Goal: Task Accomplishment & Management: Complete application form

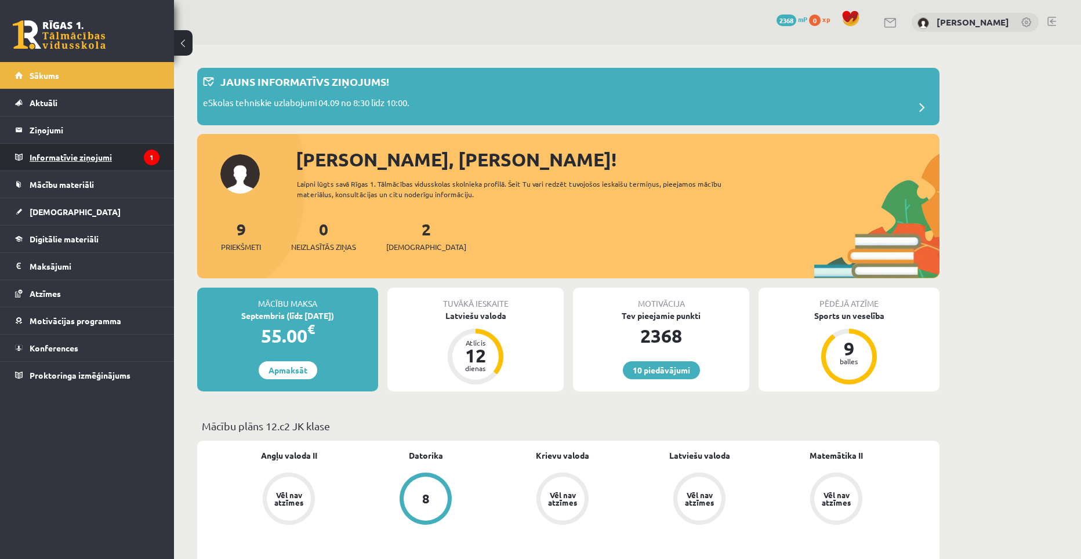
click at [68, 148] on legend "Informatīvie ziņojumi 1" at bounding box center [95, 157] width 130 height 27
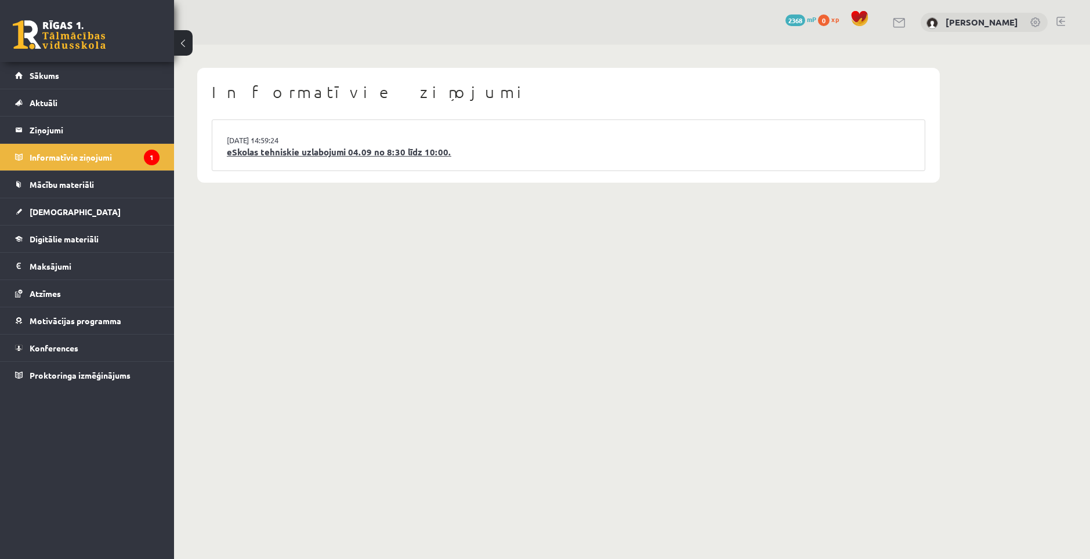
click at [316, 153] on link "eSkolas tehniskie uzlabojumi 04.09 no 8:30 līdz 10:00." at bounding box center [568, 152] width 683 height 13
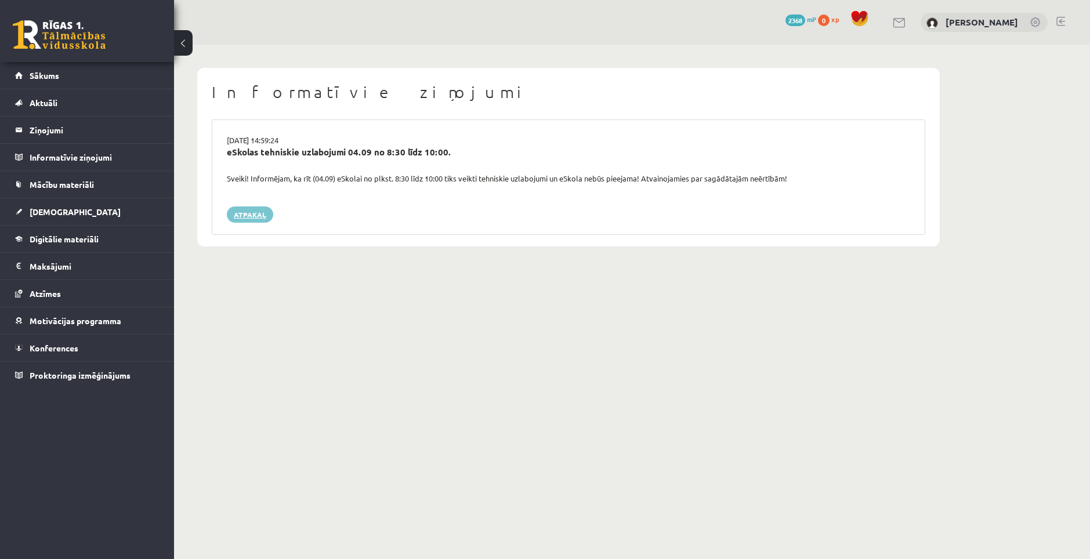
click at [246, 210] on link "Atpakaļ" at bounding box center [250, 214] width 46 height 16
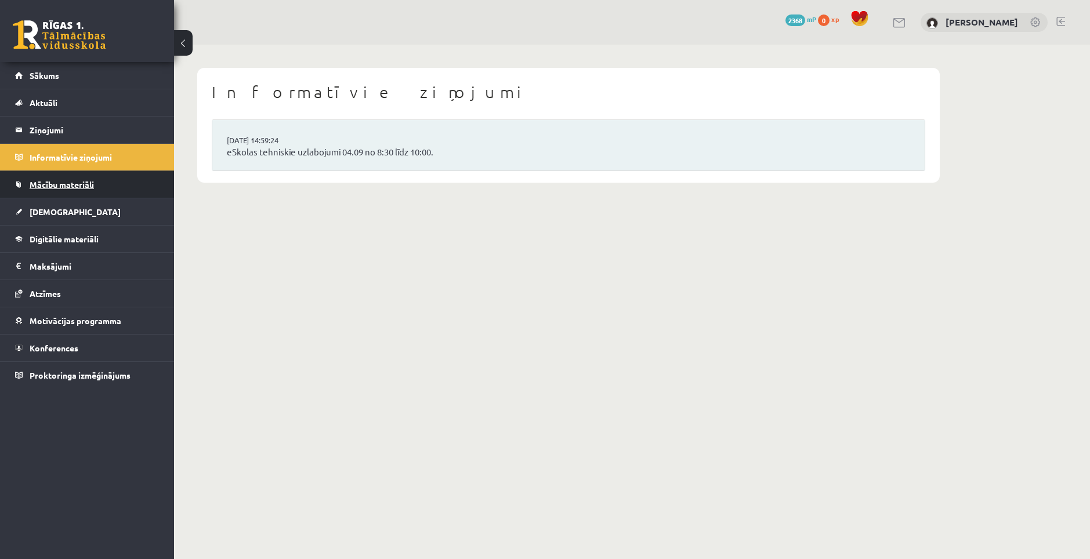
click at [87, 181] on span "Mācību materiāli" at bounding box center [62, 184] width 64 height 10
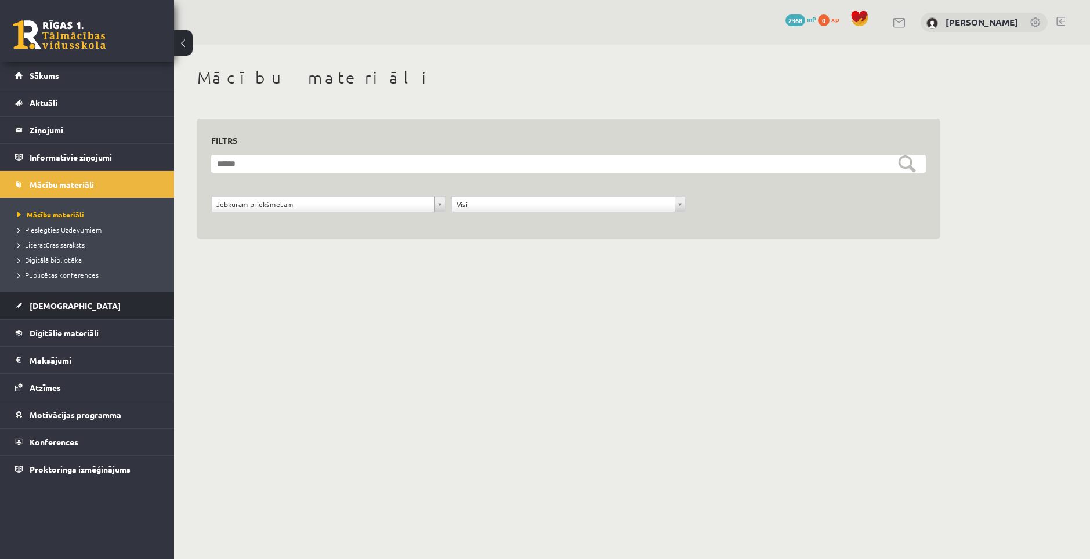
click at [57, 298] on link "[DEMOGRAPHIC_DATA]" at bounding box center [87, 305] width 144 height 27
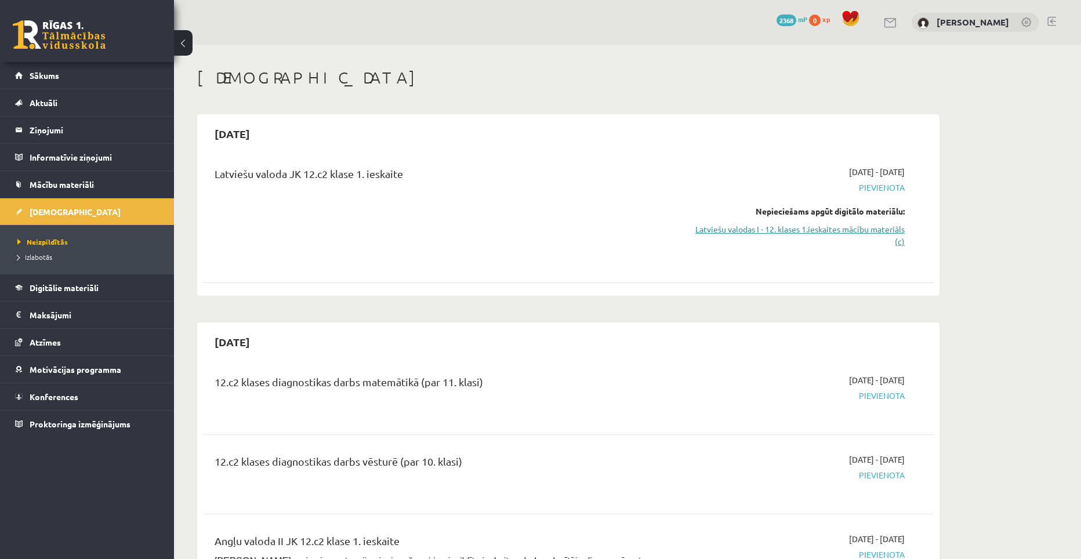
click at [797, 227] on link "Latviešu valodas I - 12. klases 1.ieskaites mācību materiāls (c)" at bounding box center [795, 235] width 219 height 24
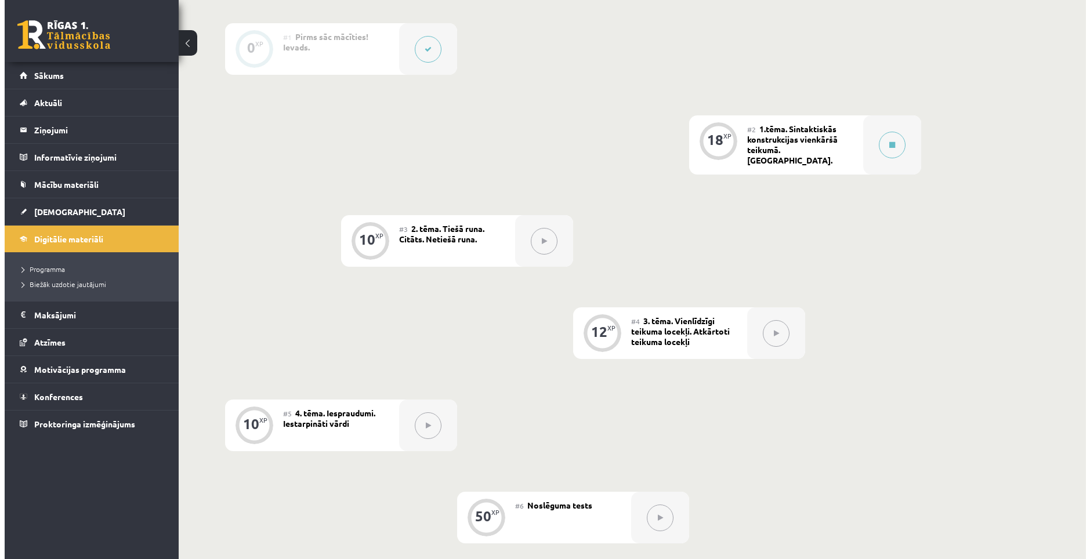
scroll to position [290, 0]
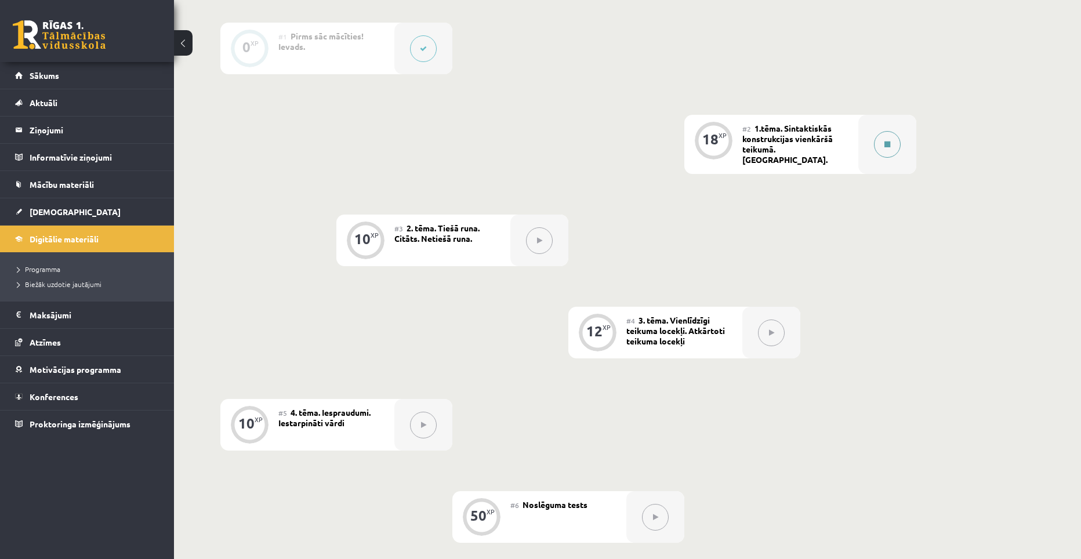
click at [884, 134] on button at bounding box center [887, 144] width 27 height 27
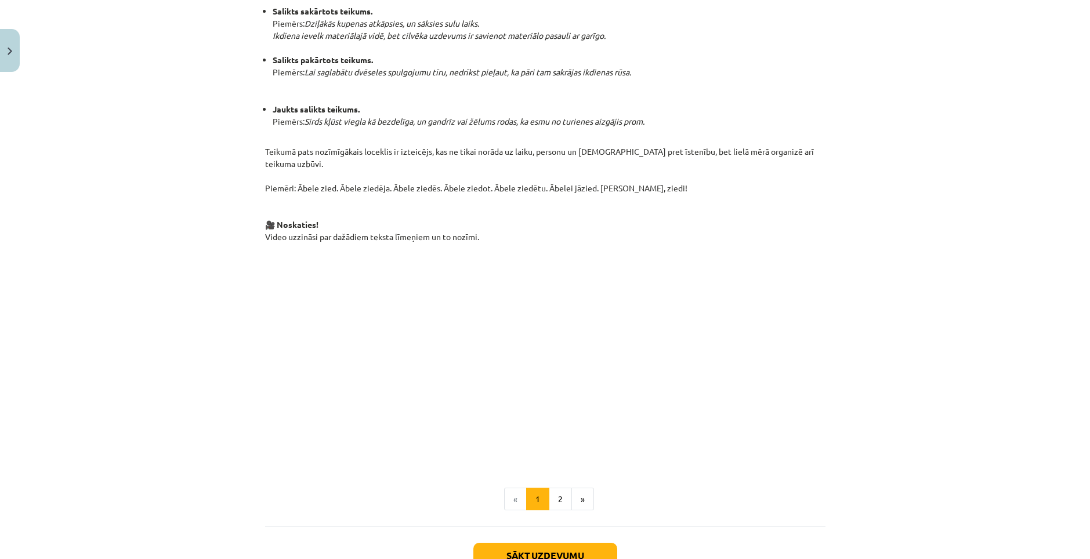
scroll to position [641, 0]
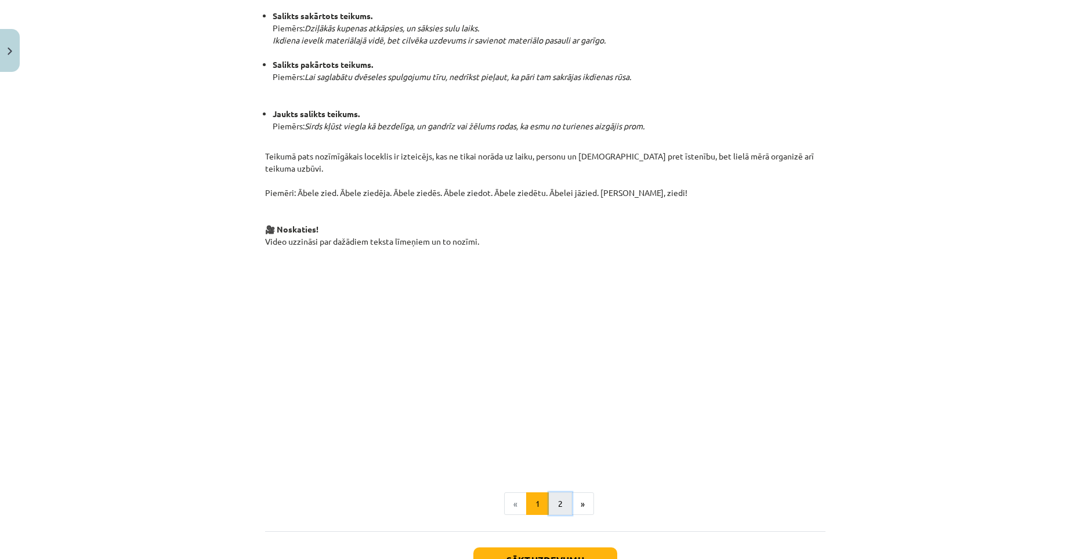
click at [550, 492] on button "2" at bounding box center [560, 503] width 23 height 23
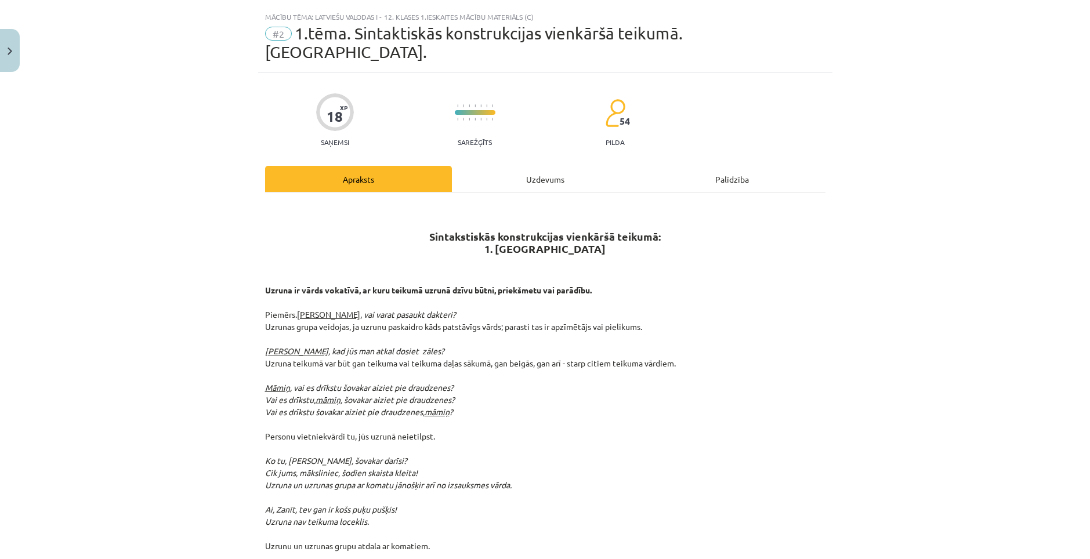
scroll to position [0, 0]
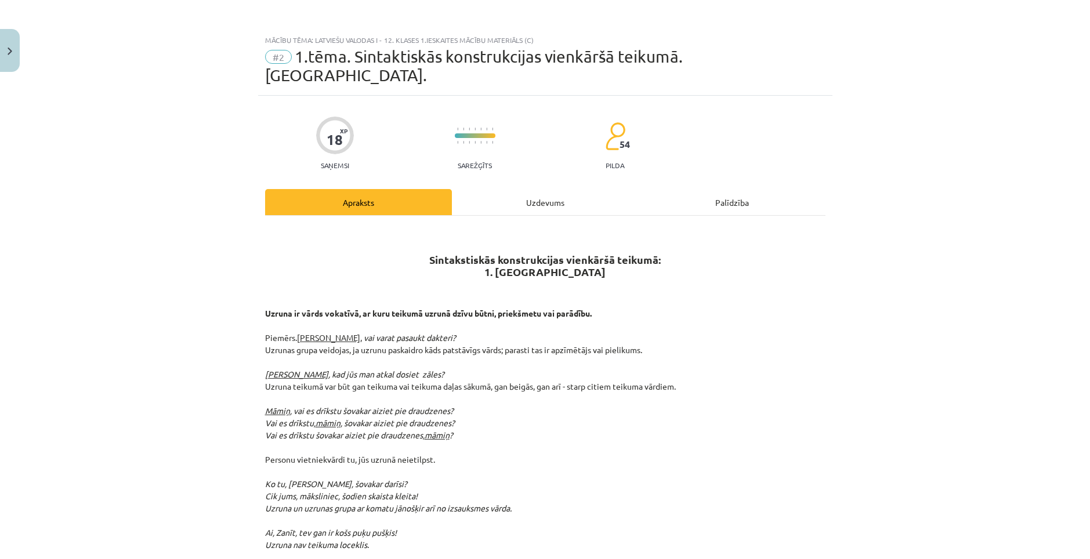
click at [550, 194] on div "Uzdevums" at bounding box center [545, 202] width 187 height 26
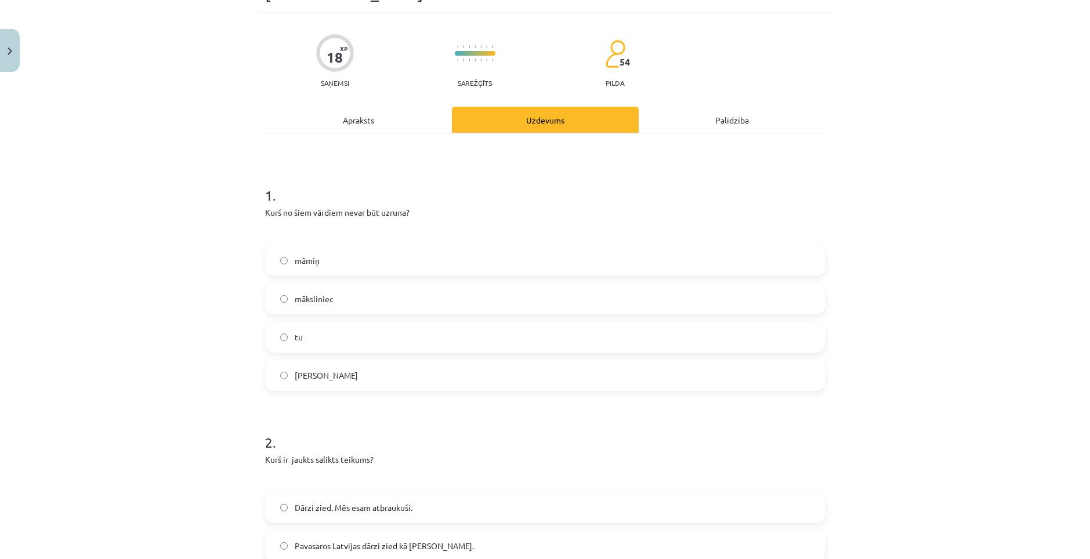
scroll to position [87, 0]
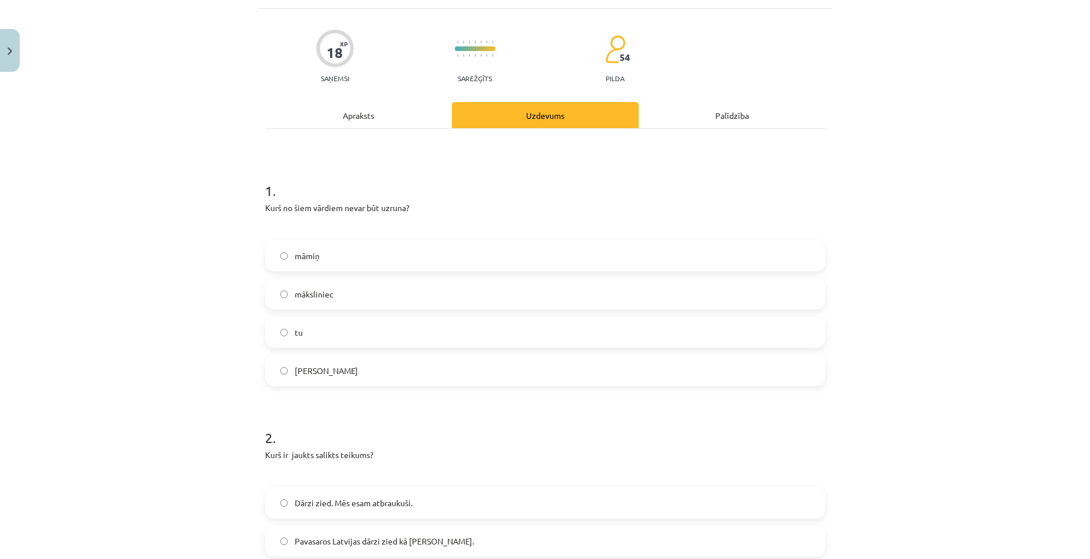
click at [379, 318] on label "tu" at bounding box center [545, 332] width 558 height 29
drag, startPoint x: 257, startPoint y: 187, endPoint x: 385, endPoint y: 337, distance: 197.0
copy div "Kurš no šiem vārdiem nevar būt uzruna? māmiņ māksliniec tu Jēkab"
click at [221, 287] on div "Mācību tēma: Latviešu valodas i - 12. klases 1.ieskaites mācību materiāls (c) #…" at bounding box center [545, 279] width 1090 height 559
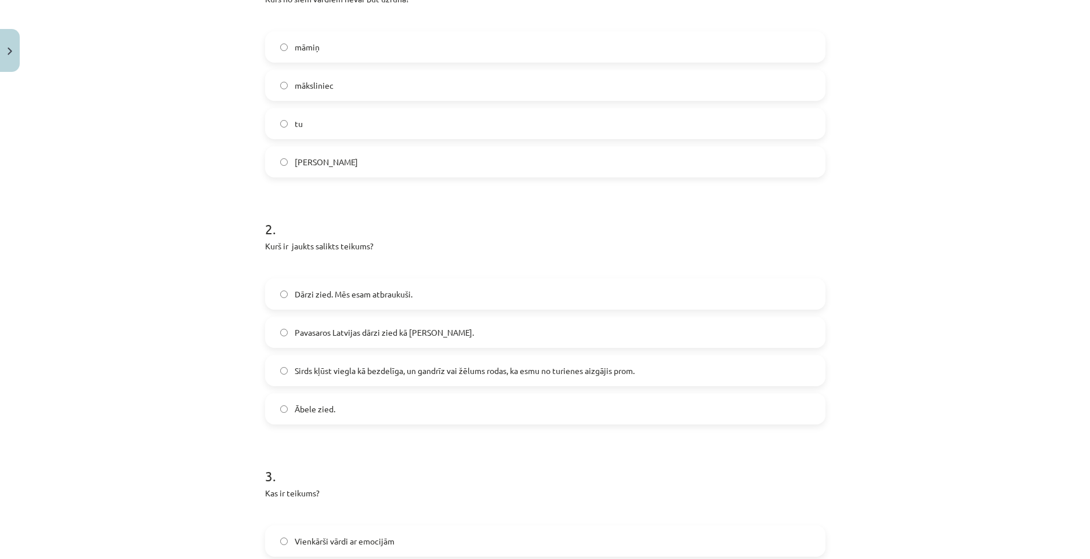
scroll to position [377, 0]
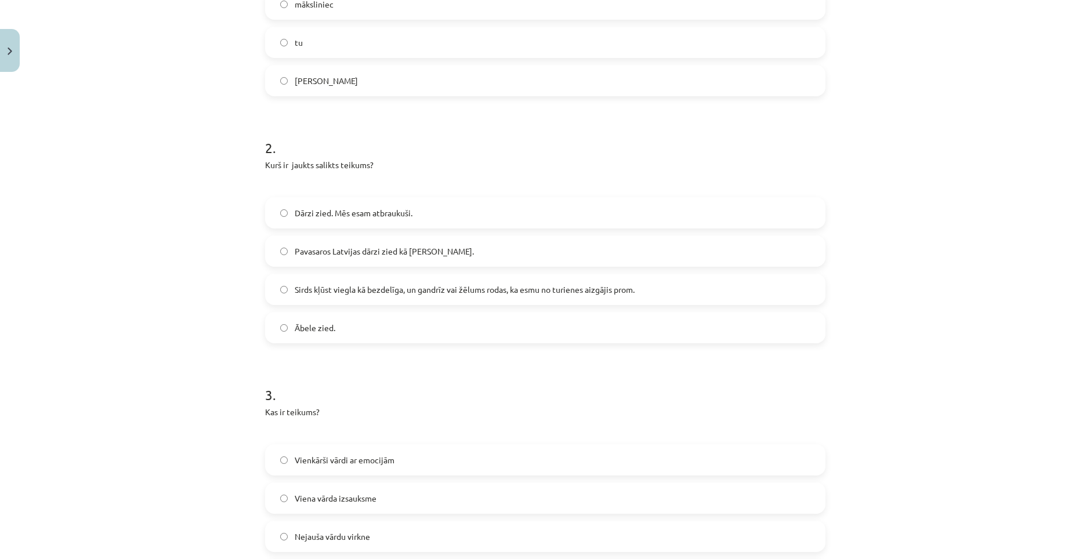
click at [441, 284] on span "Sirds kļūst viegla kā bezdelīga, un gandrīz vai žēlums rodas, ka esmu no turien…" at bounding box center [465, 290] width 340 height 12
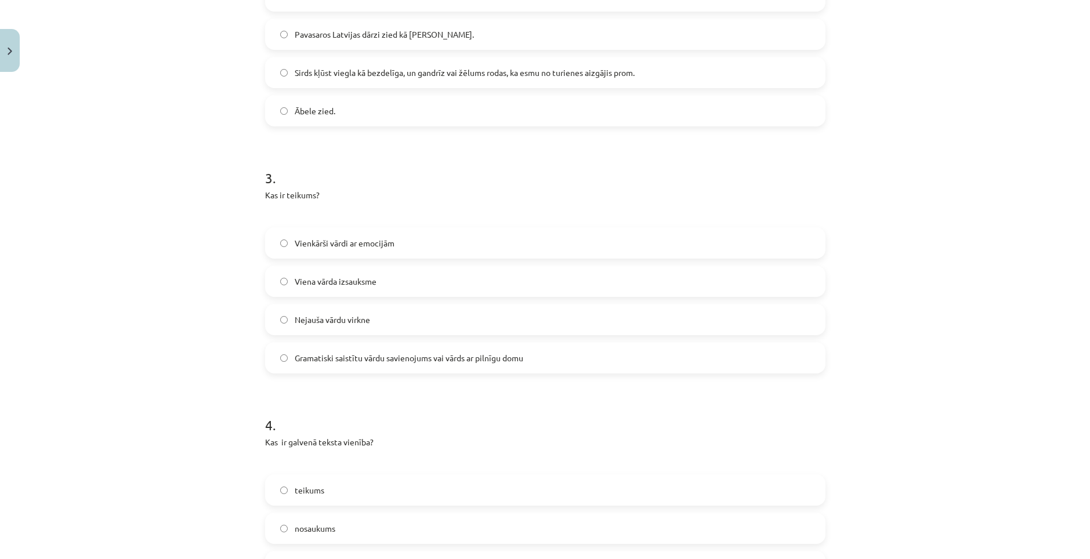
scroll to position [609, 0]
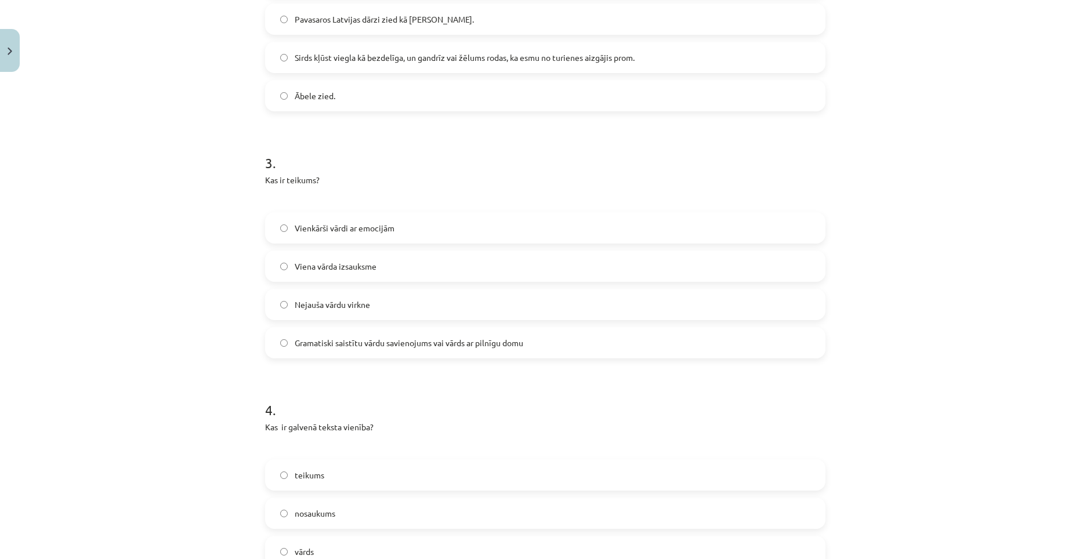
click at [401, 337] on span "Gramatiski saistītu vārdu savienojums vai vārds ar pilnīgu domu" at bounding box center [409, 343] width 229 height 12
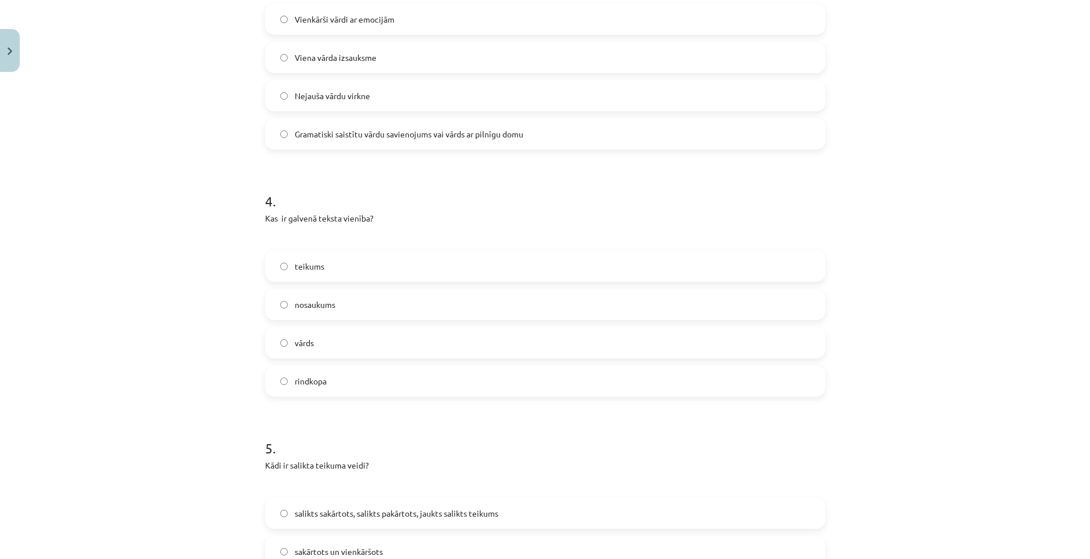
scroll to position [841, 0]
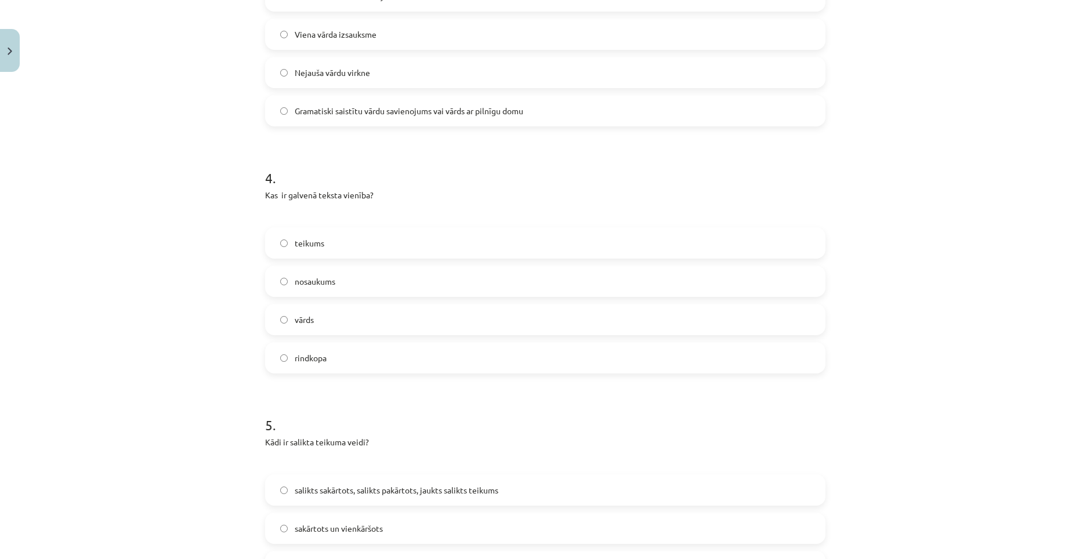
click at [375, 229] on label "teikums" at bounding box center [545, 243] width 558 height 29
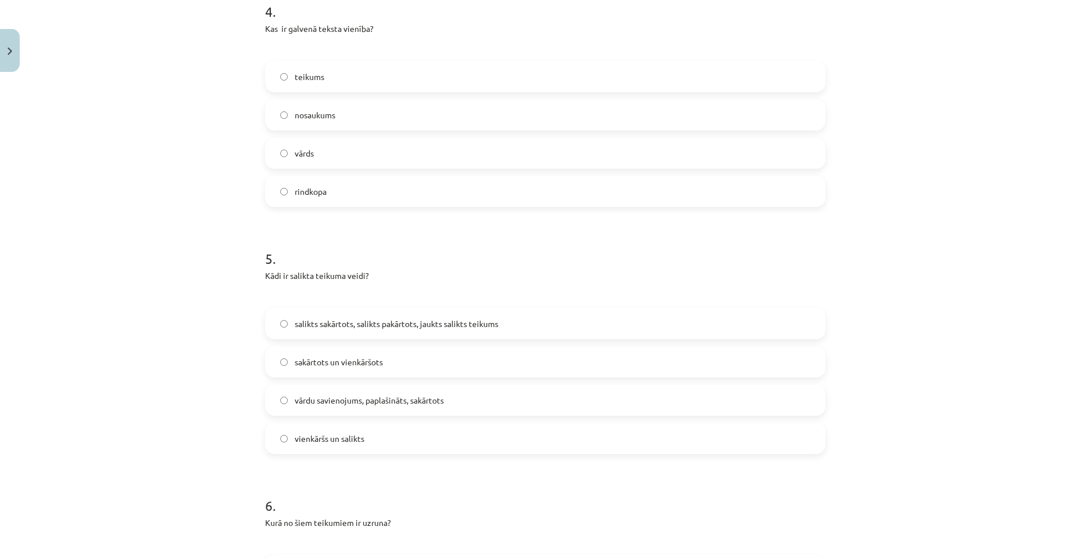
scroll to position [1015, 0]
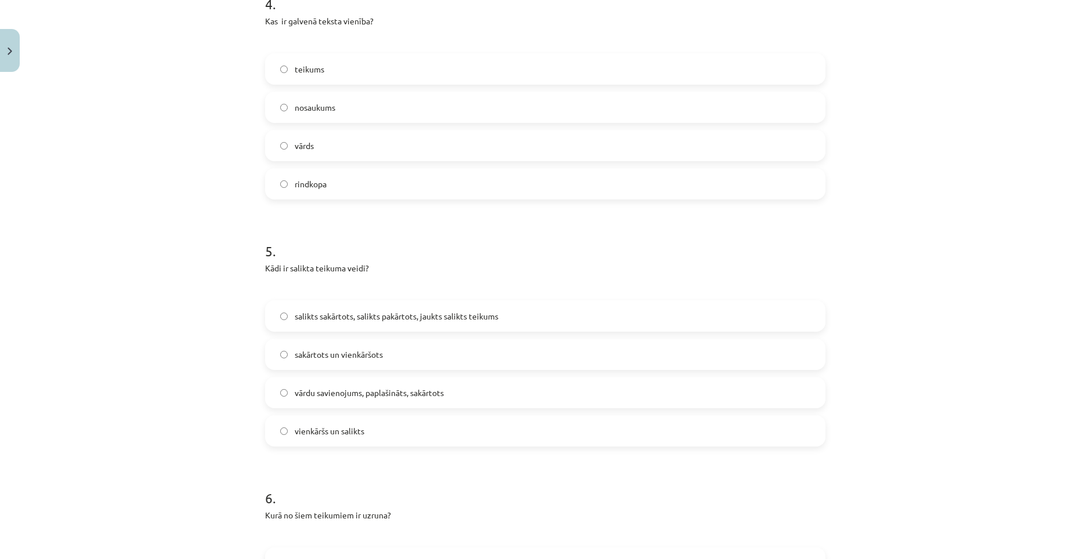
click at [423, 310] on span "salikts sakārtots, salikts pakārtots, jaukts salikts teikums" at bounding box center [397, 316] width 204 height 12
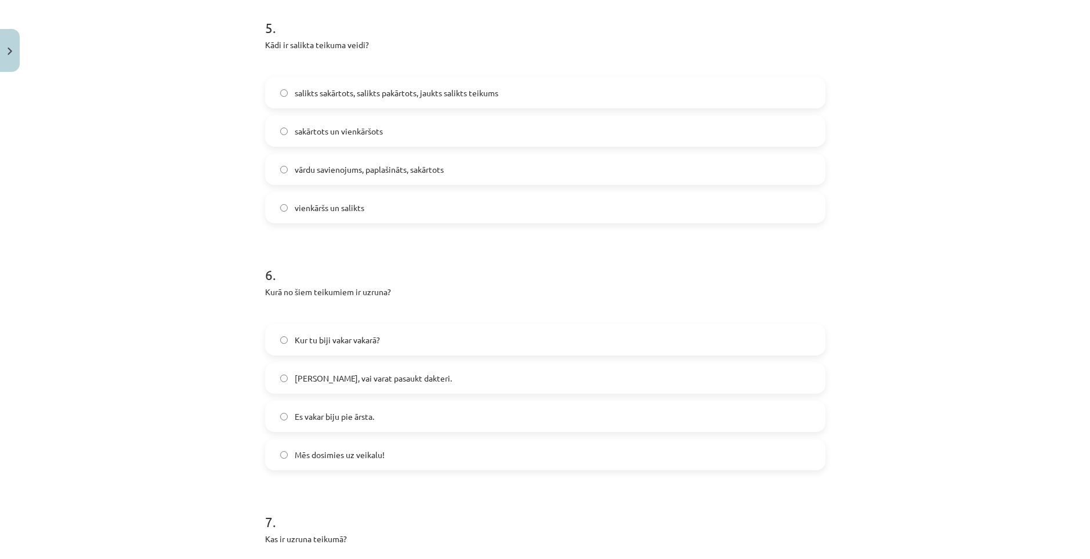
scroll to position [1247, 0]
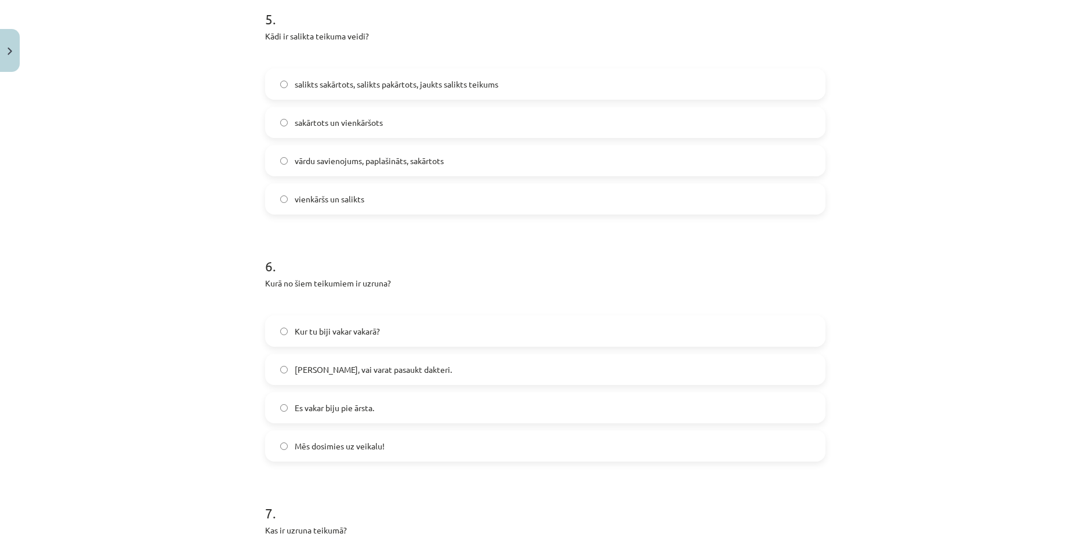
click at [416, 355] on label "Māsiņ, vai varat pasaukt dakteri." at bounding box center [545, 369] width 558 height 29
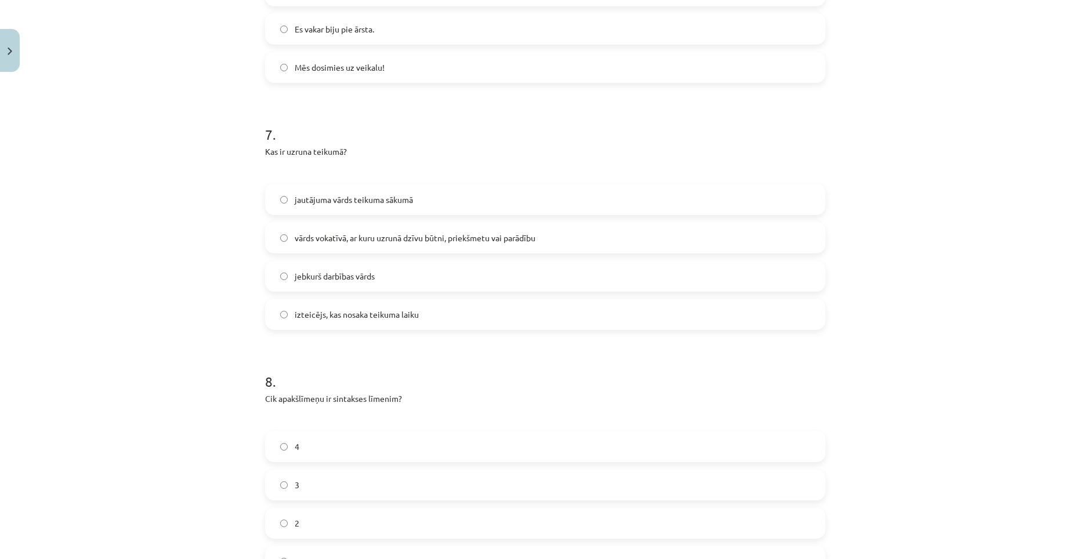
scroll to position [1595, 0]
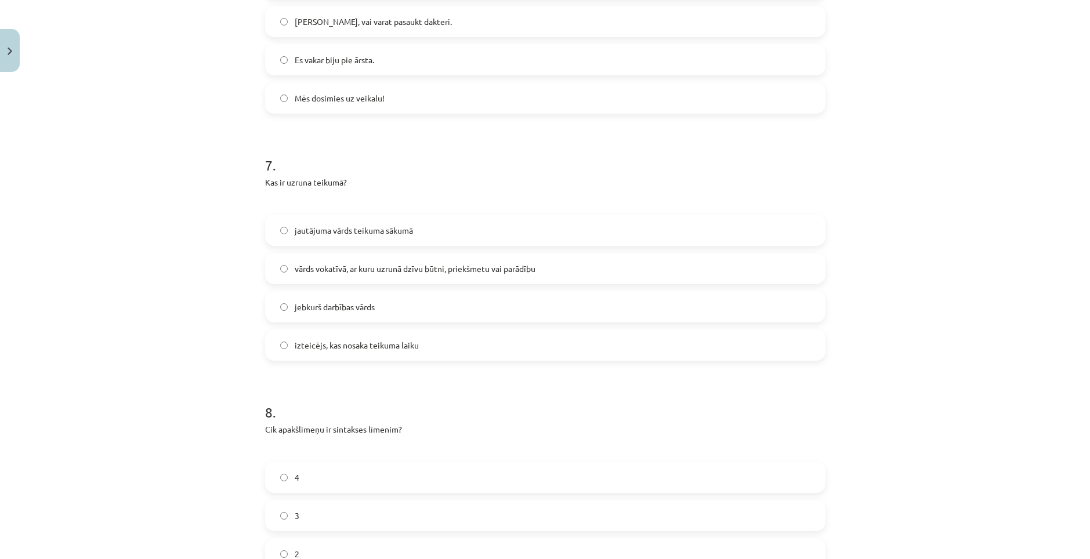
click at [457, 258] on label "vārds vokatīvā, ar kuru uzrunā dzīvu būtni, priekšmetu vai parādību" at bounding box center [545, 268] width 558 height 29
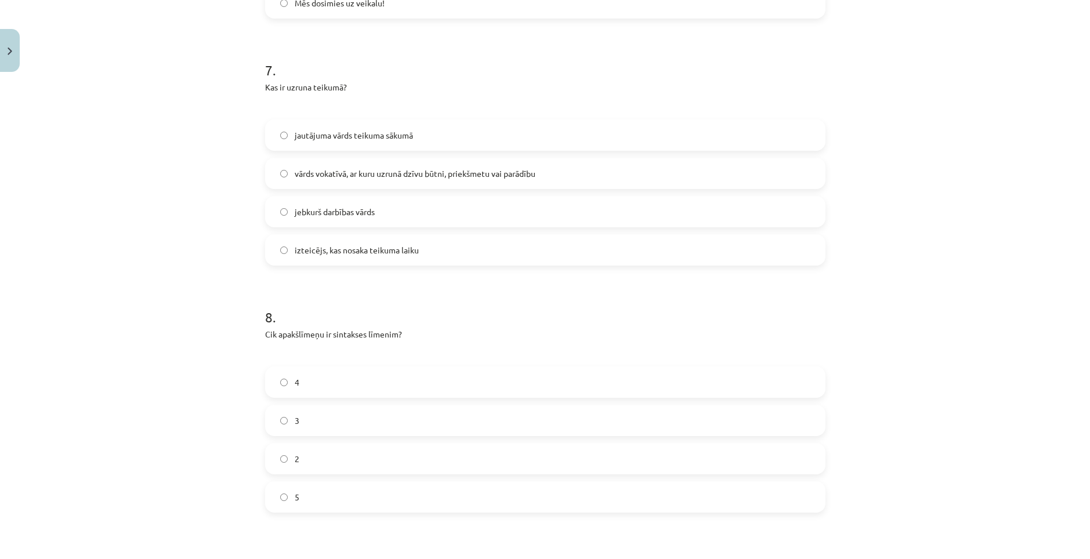
scroll to position [1769, 0]
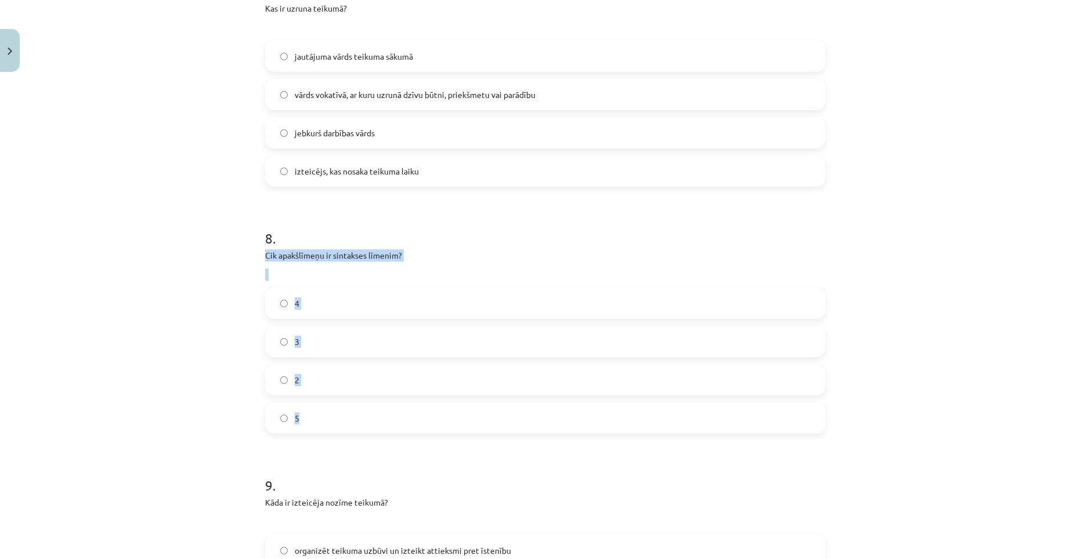
drag, startPoint x: 259, startPoint y: 237, endPoint x: 347, endPoint y: 386, distance: 174.0
copy div "Cik apakšlīmeņu ir sintakses līmenim? 4 3 2 5"
click at [226, 401] on div "Mācību tēma: Latviešu valodas i - 12. klases 1.ieskaites mācību materiāls (c) #…" at bounding box center [545, 279] width 1090 height 559
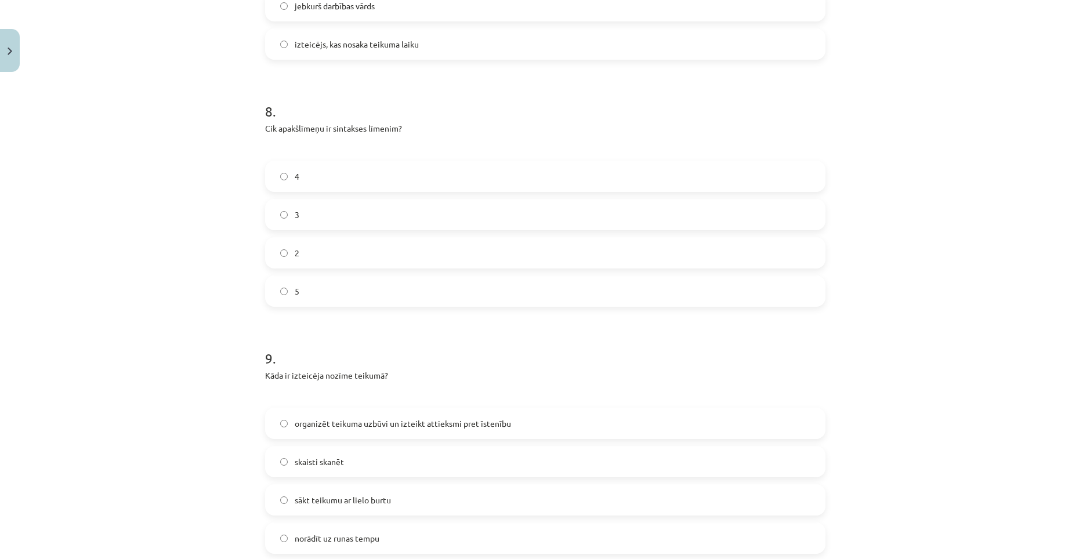
scroll to position [1827, 0]
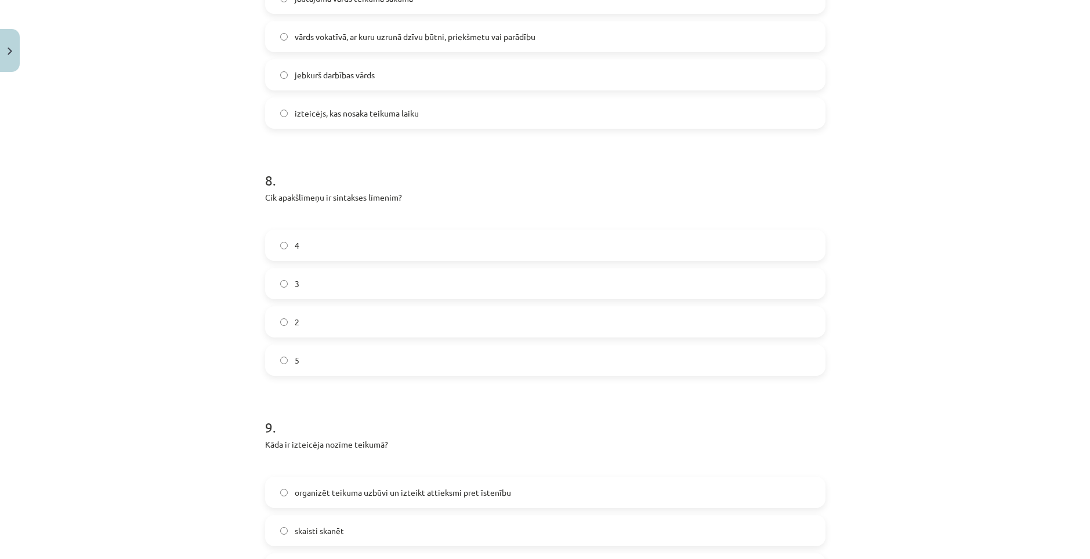
click at [333, 231] on label "4" at bounding box center [545, 245] width 558 height 29
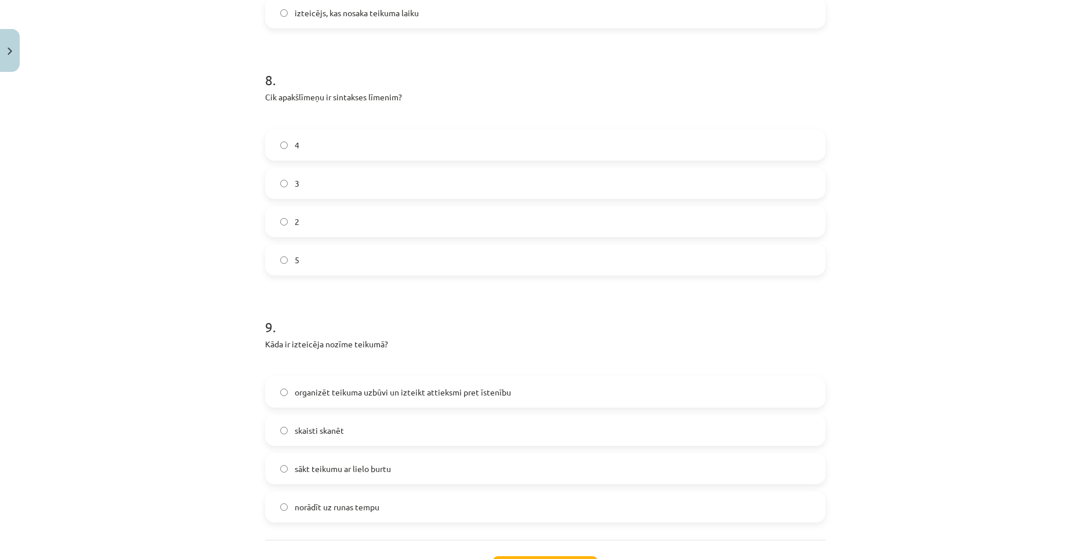
scroll to position [2007, 0]
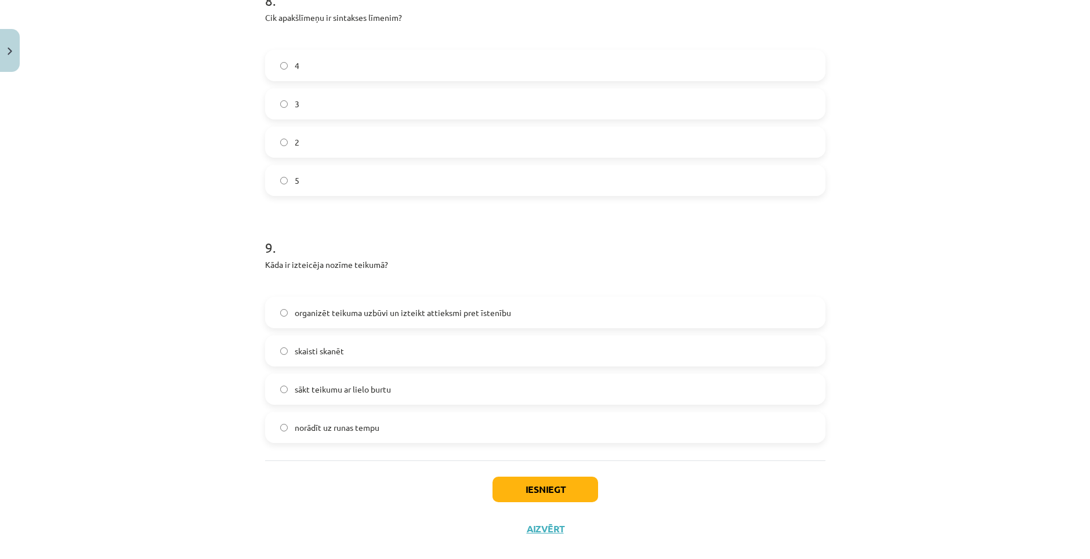
click at [389, 307] on span "organizēt teikuma uzbūvi un izteikt attieksmi pret īstenību" at bounding box center [403, 313] width 216 height 12
click at [517, 477] on button "Iesniegt" at bounding box center [545, 490] width 106 height 26
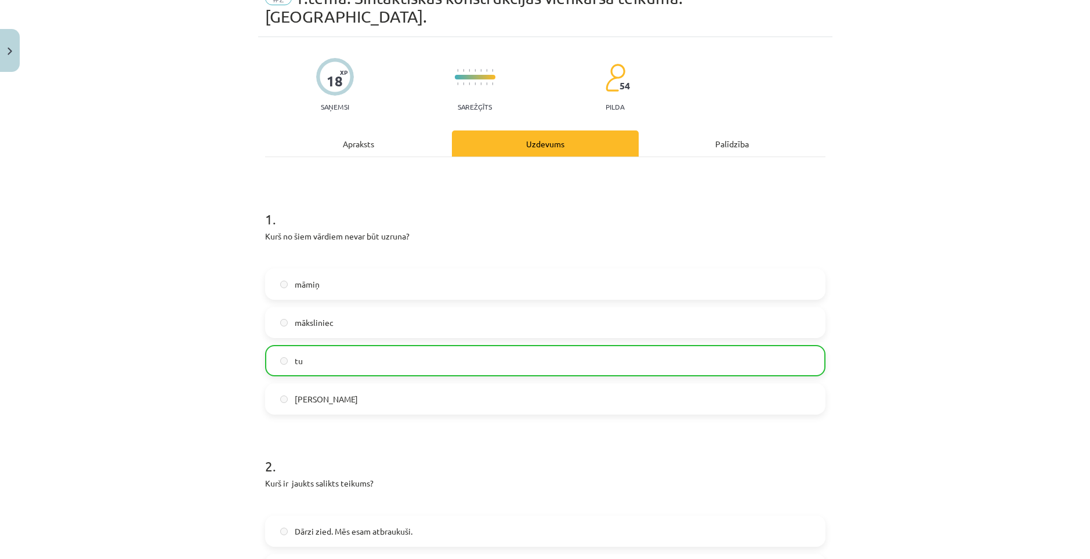
scroll to position [0, 0]
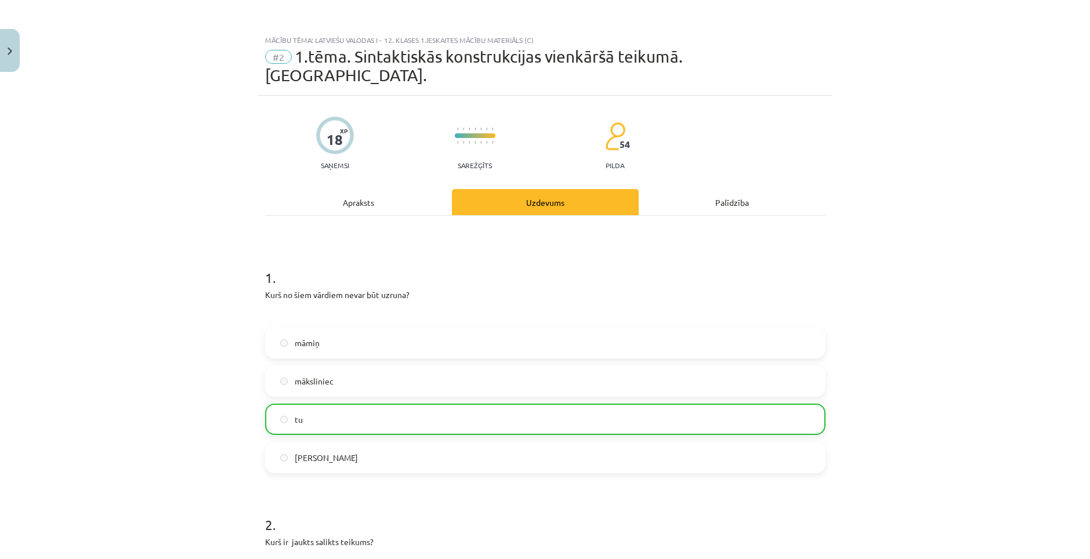
click at [370, 189] on div "Apraksts" at bounding box center [358, 202] width 187 height 26
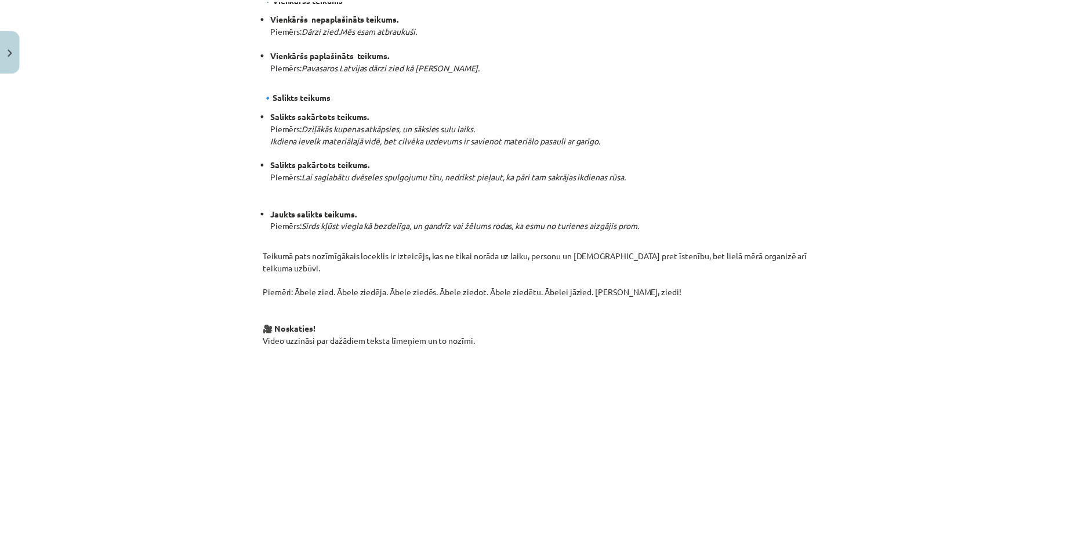
scroll to position [736, 0]
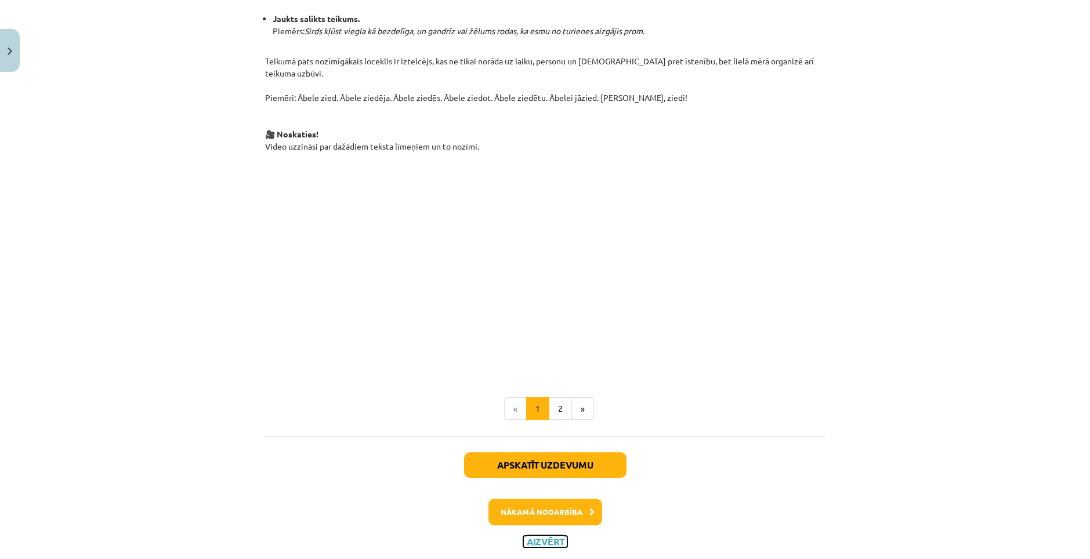
click at [535, 536] on button "Aizvērt" at bounding box center [545, 542] width 44 height 12
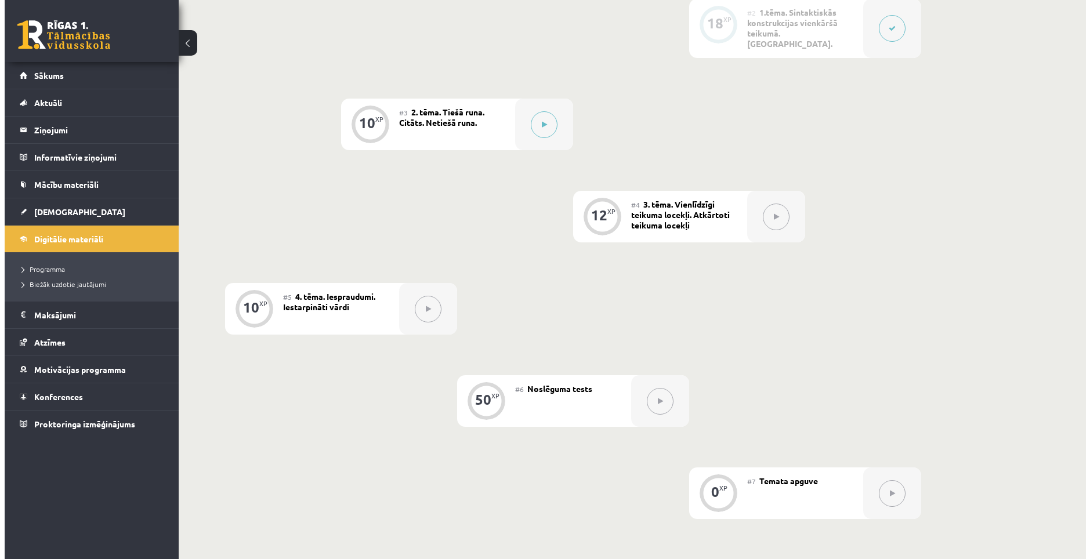
scroll to position [387, 0]
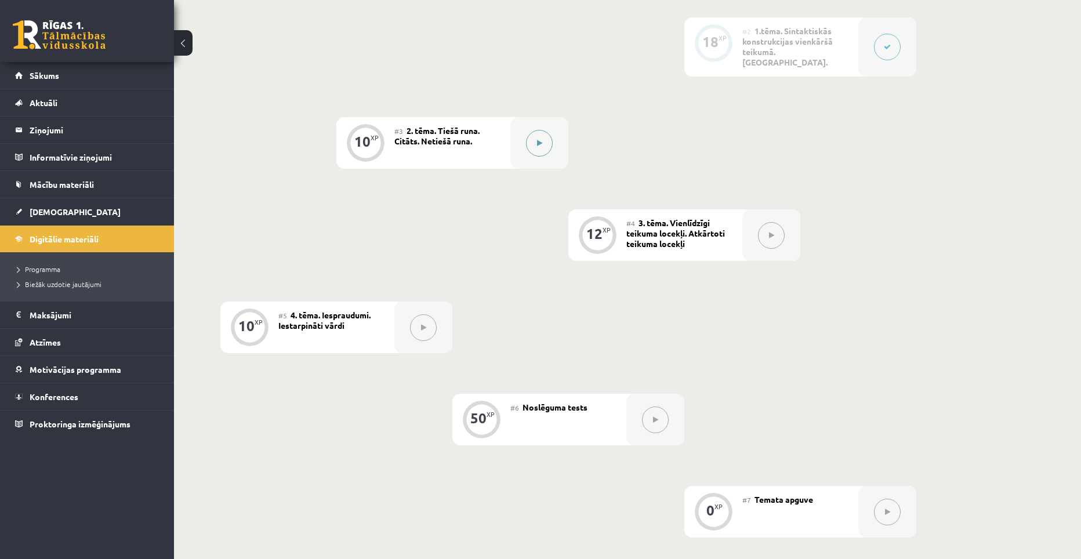
click at [532, 134] on button at bounding box center [539, 143] width 27 height 27
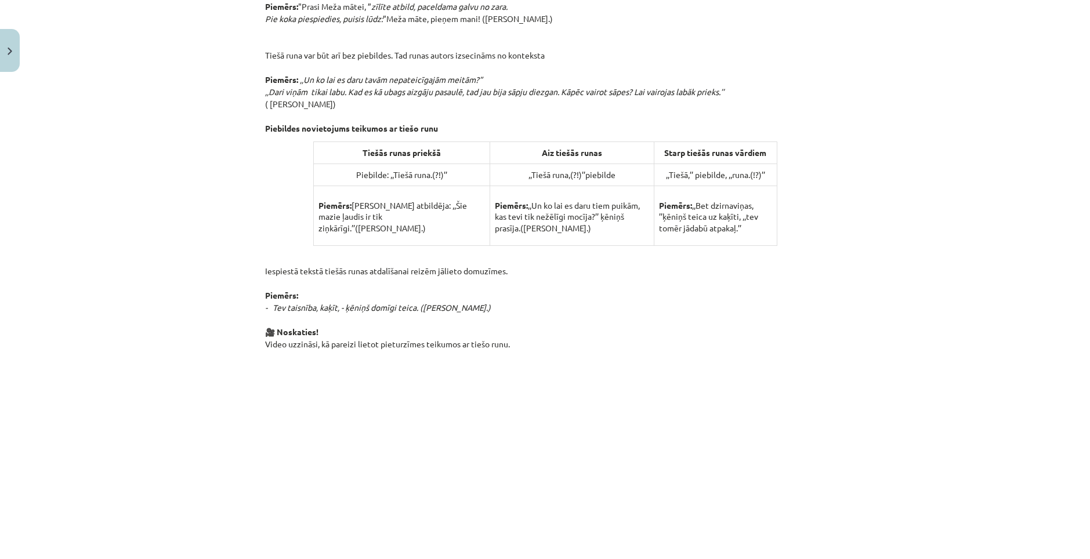
scroll to position [525, 0]
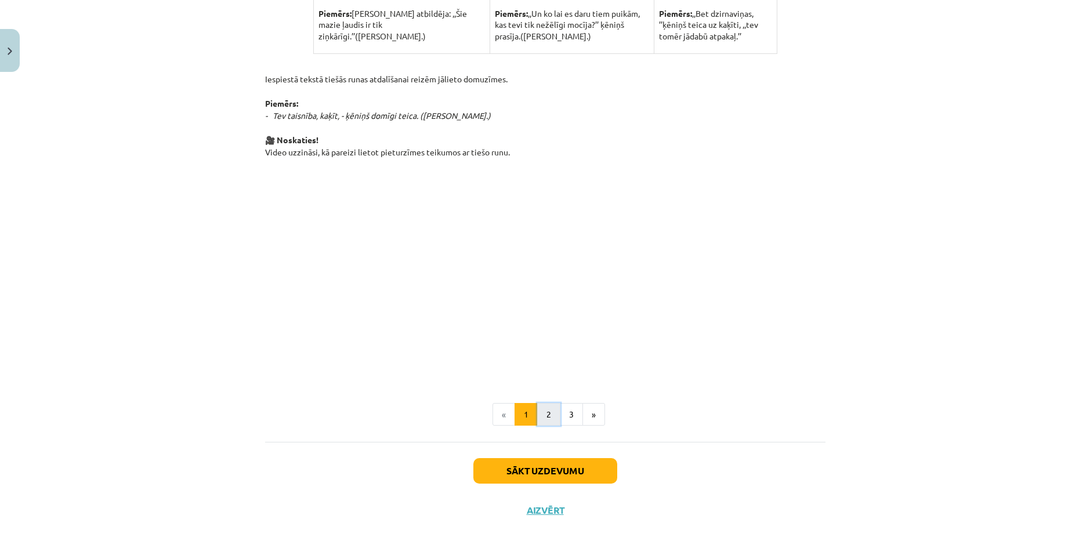
click at [540, 417] on button "2" at bounding box center [548, 414] width 23 height 23
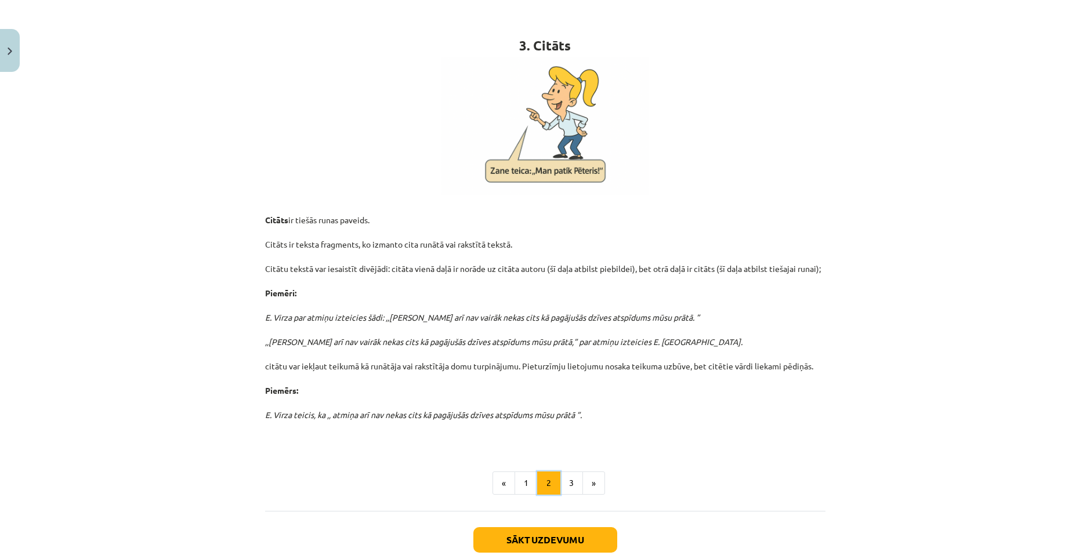
scroll to position [208, 0]
click at [567, 482] on button "3" at bounding box center [571, 481] width 23 height 23
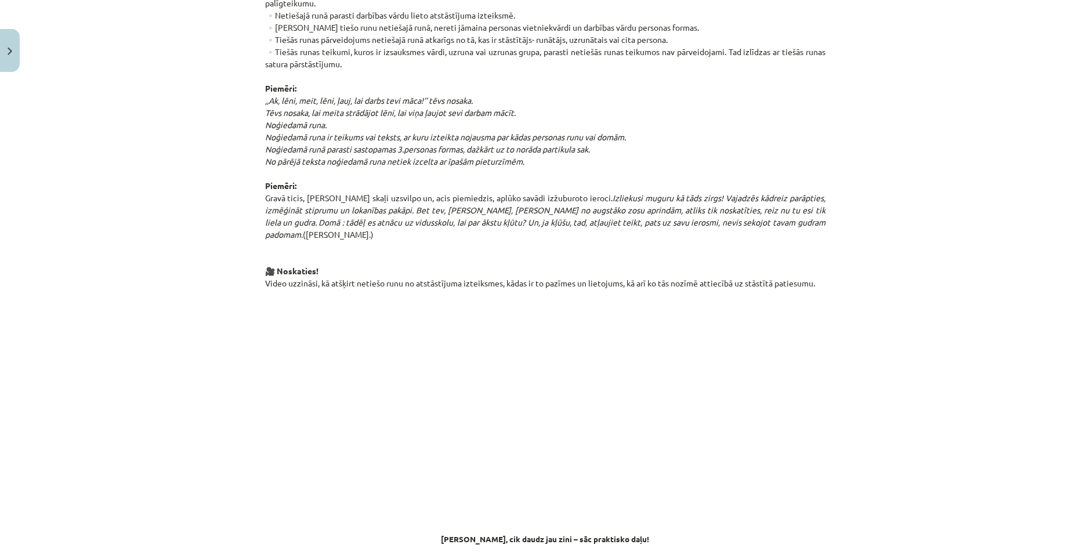
scroll to position [786, 0]
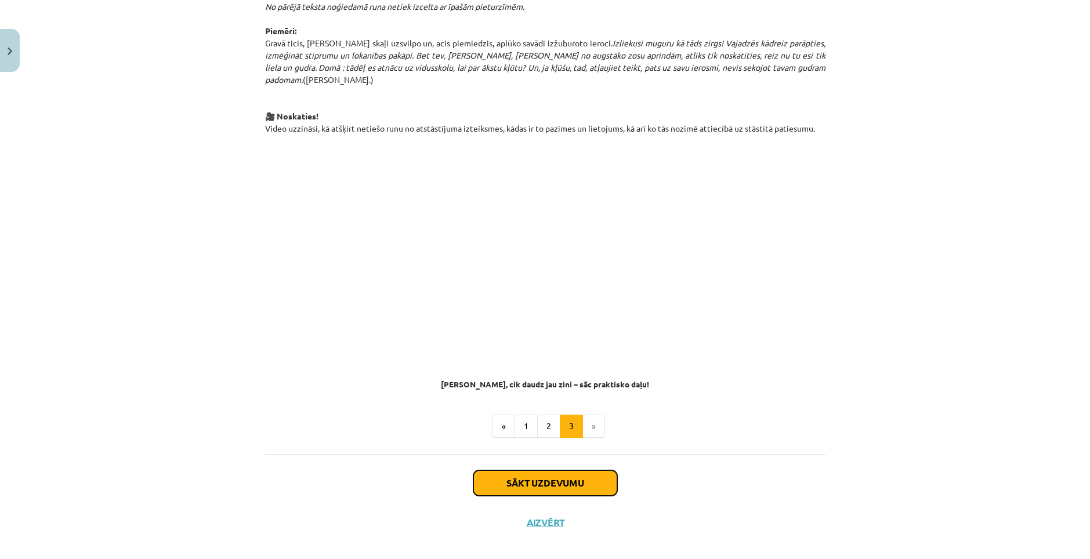
click at [549, 471] on button "Sākt uzdevumu" at bounding box center [545, 483] width 144 height 26
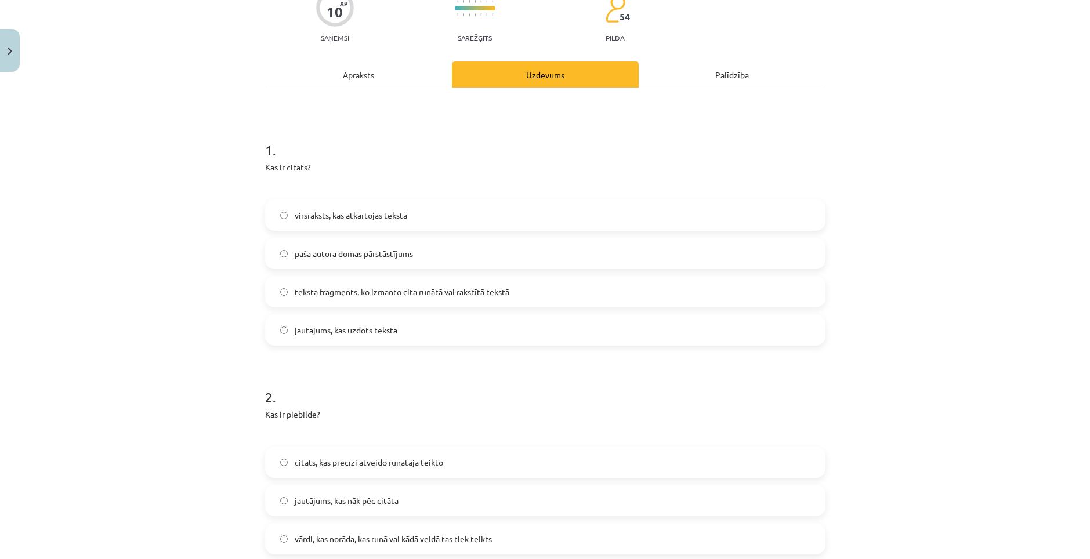
scroll to position [29, 0]
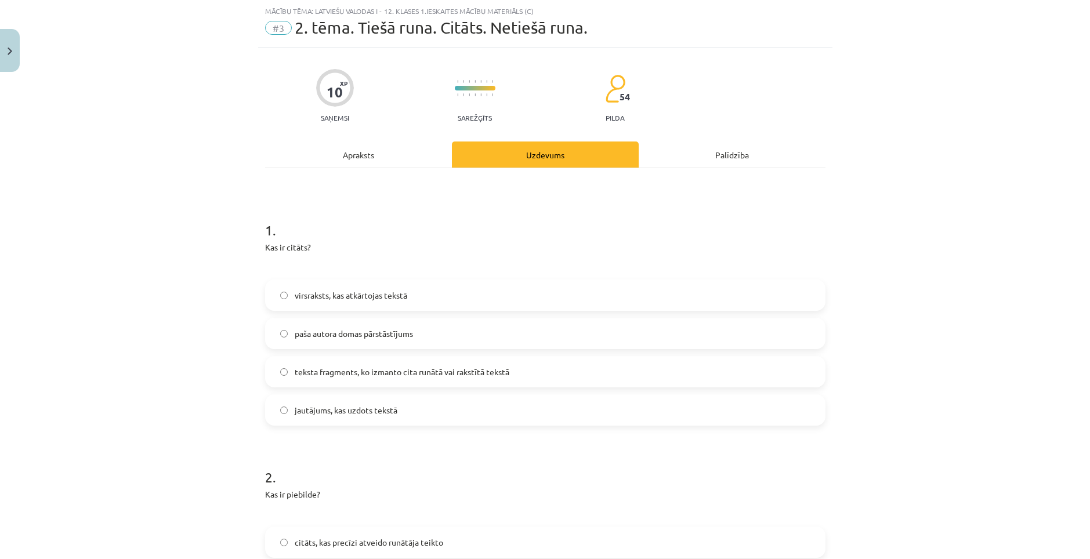
click at [531, 375] on label "teksta fragments, ko izmanto cita runātā vai rakstītā tekstā" at bounding box center [545, 371] width 558 height 29
click at [372, 154] on div "Apraksts" at bounding box center [358, 155] width 187 height 26
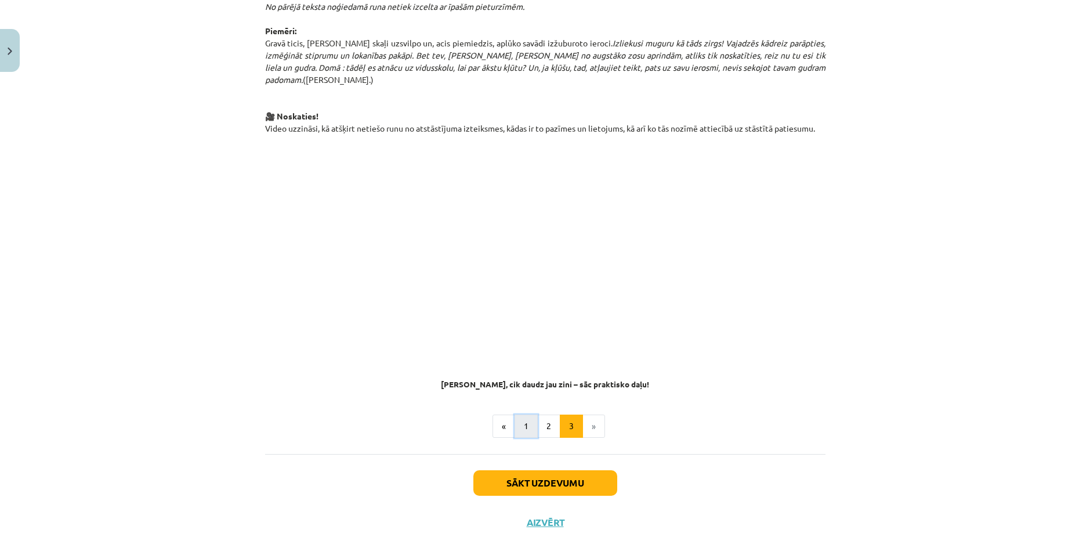
click at [520, 415] on button "1" at bounding box center [525, 426] width 23 height 23
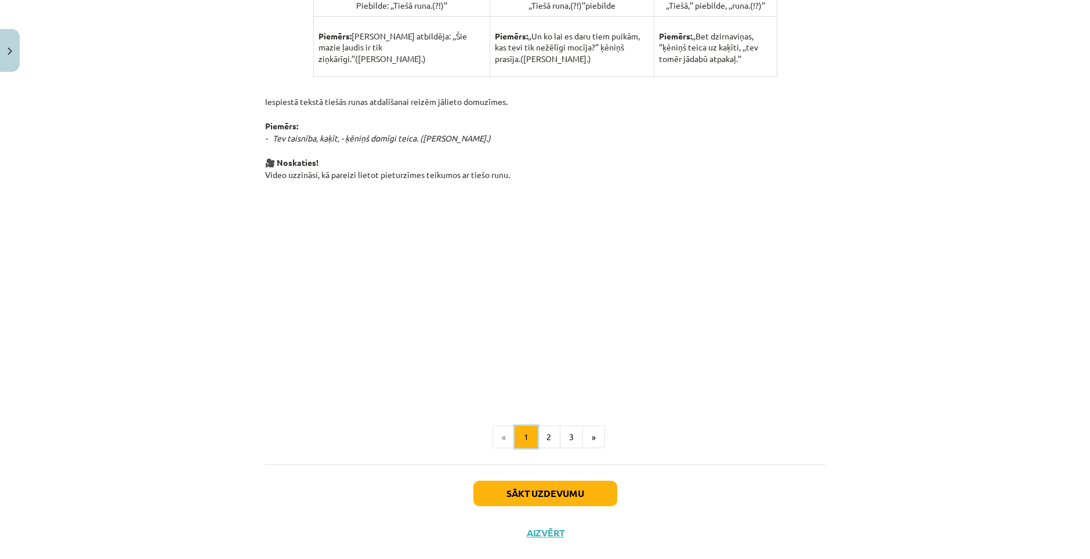
scroll to position [757, 0]
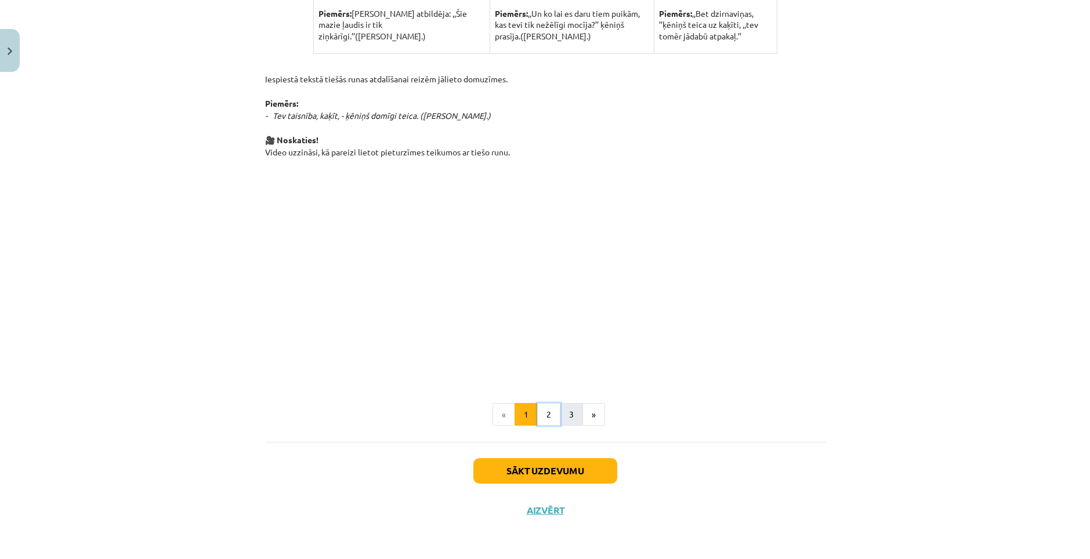
drag, startPoint x: 554, startPoint y: 411, endPoint x: 560, endPoint y: 407, distance: 7.1
click at [559, 407] on ul "« 1 2 3 »" at bounding box center [545, 414] width 560 height 23
click at [546, 410] on button "2" at bounding box center [548, 414] width 23 height 23
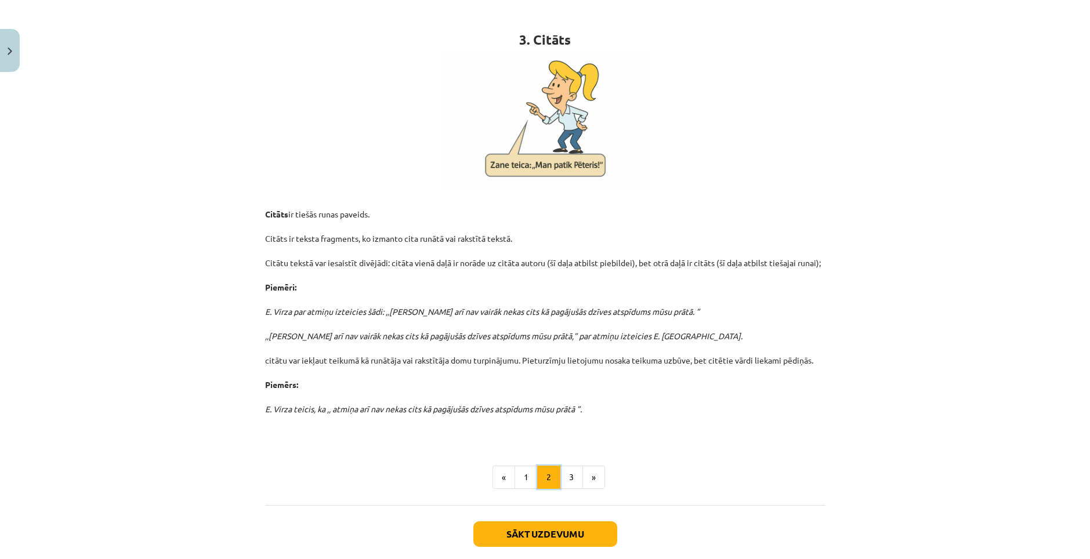
scroll to position [208, 0]
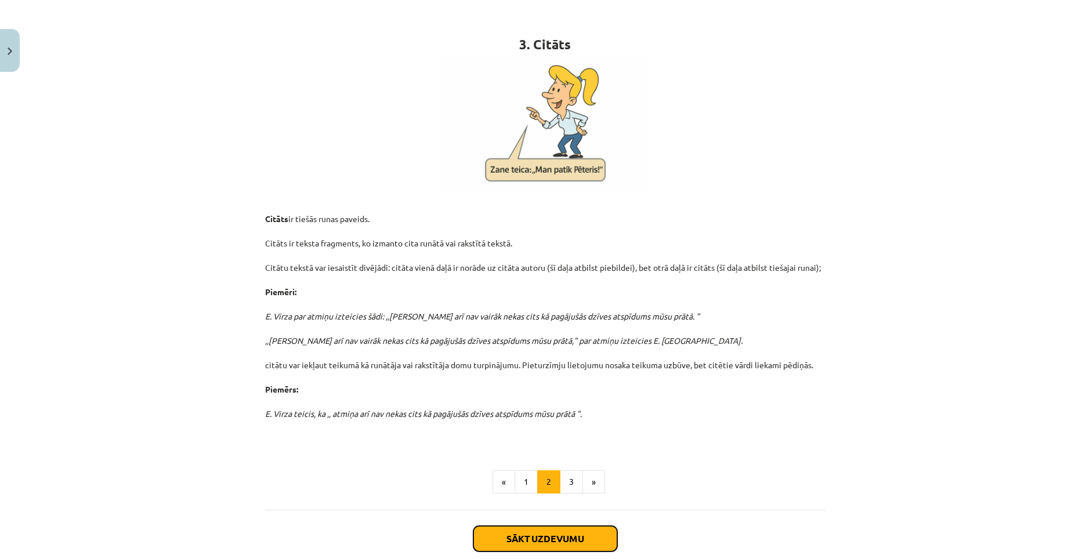
click at [563, 531] on button "Sākt uzdevumu" at bounding box center [545, 539] width 144 height 26
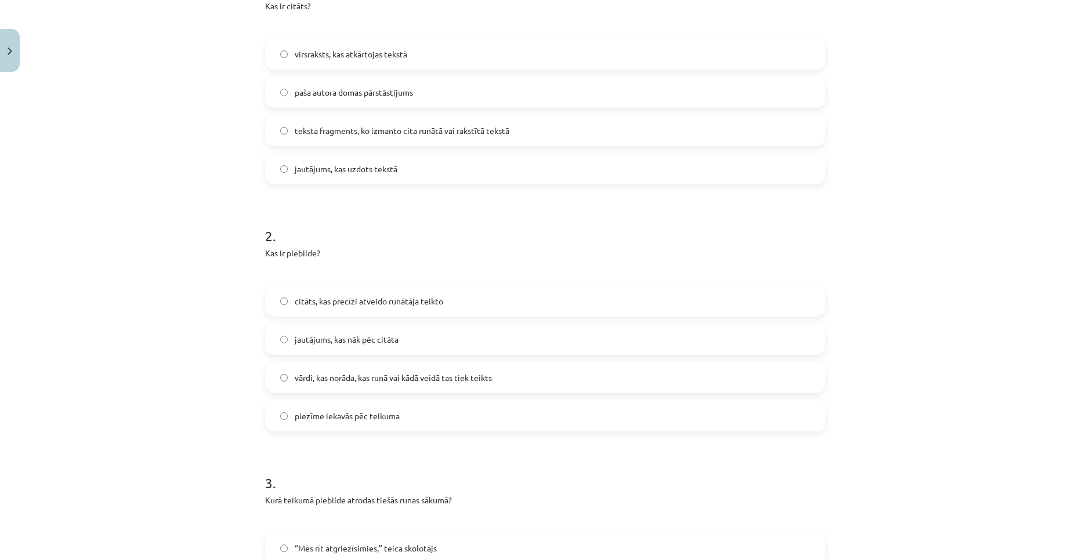
scroll to position [319, 0]
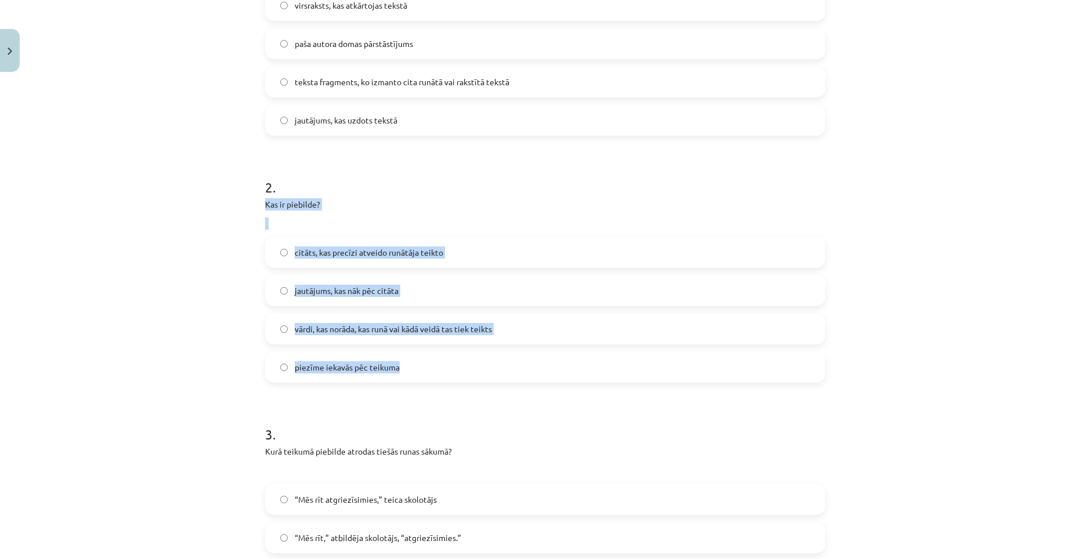
drag, startPoint x: 260, startPoint y: 203, endPoint x: 397, endPoint y: 372, distance: 217.4
click at [397, 372] on div "2 . Kas ir piebilde? citāts, kas precīzi atveido runātāja teikto jautājums, kas…" at bounding box center [545, 271] width 560 height 224
copy div "Kas ir piebilde? citāts, kas precīzi atveido runātāja teikto jautājums, kas nāk…"
click at [477, 320] on label "vārdi, kas norāda, kas runā vai kādā veidā tas tiek teikts" at bounding box center [545, 328] width 558 height 29
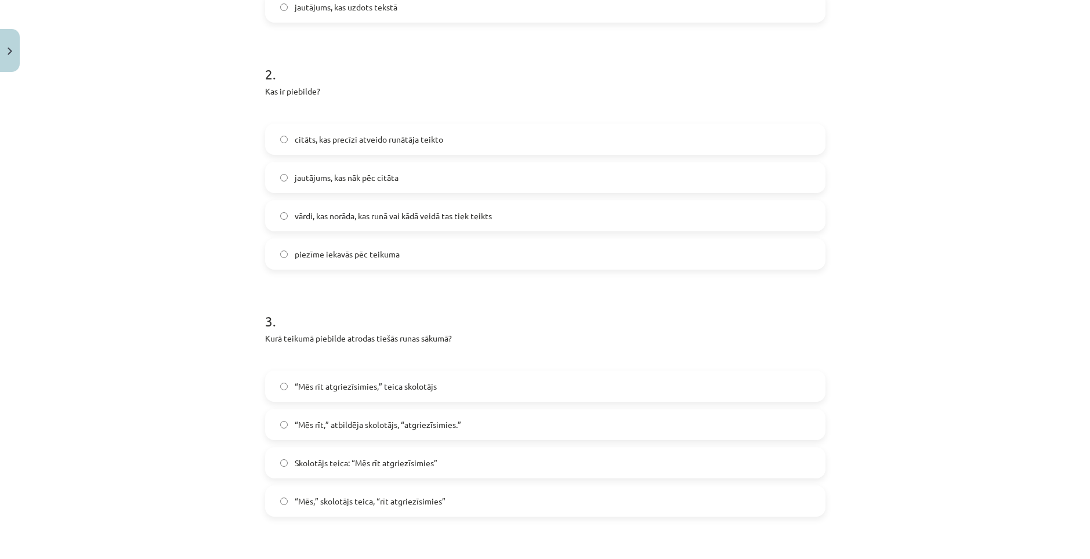
scroll to position [493, 0]
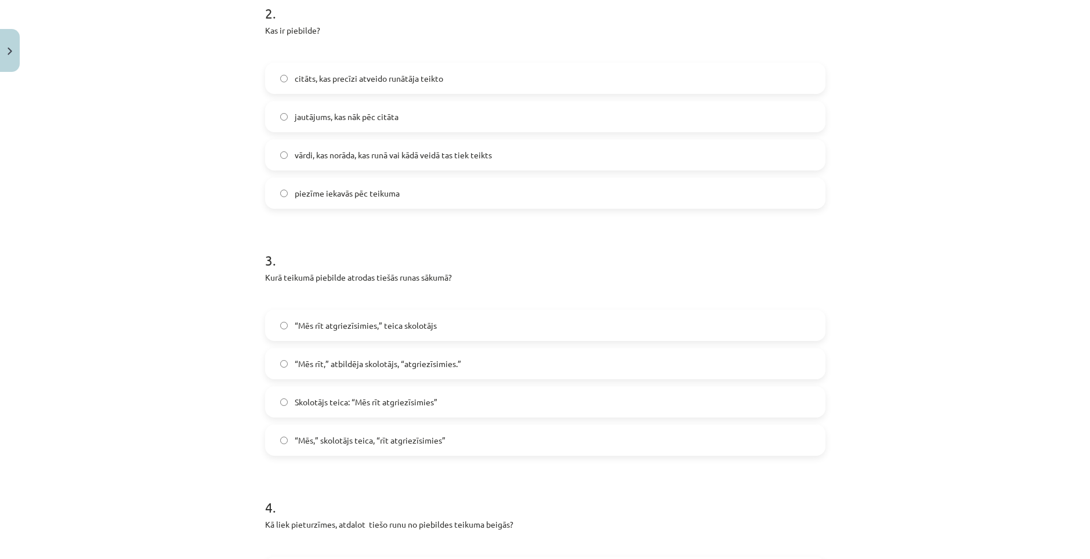
click at [448, 404] on label "Skolotājs teica: “Mēs rīt atgriezīsimies”" at bounding box center [545, 401] width 558 height 29
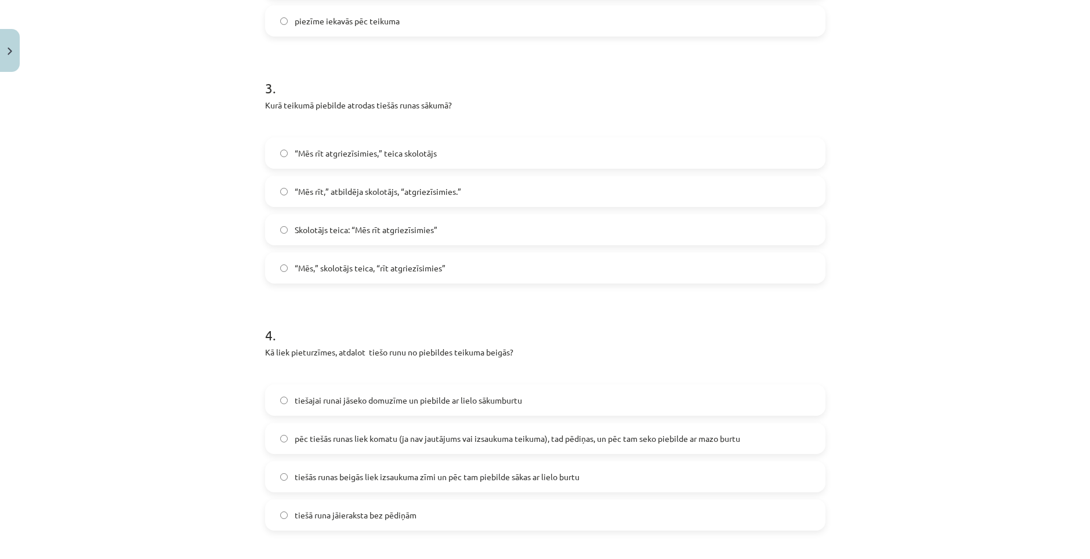
scroll to position [667, 0]
click at [499, 432] on span "pēc tiešās runas liek komatu (ja nav jautājums vai izsaukuma teikuma), tad pēdi…" at bounding box center [517, 437] width 445 height 12
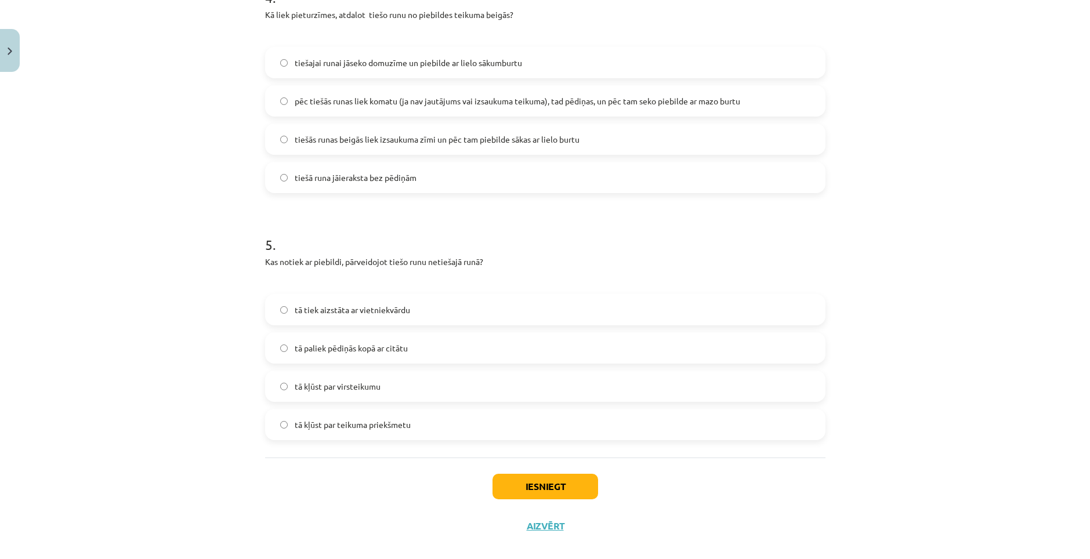
scroll to position [1018, 0]
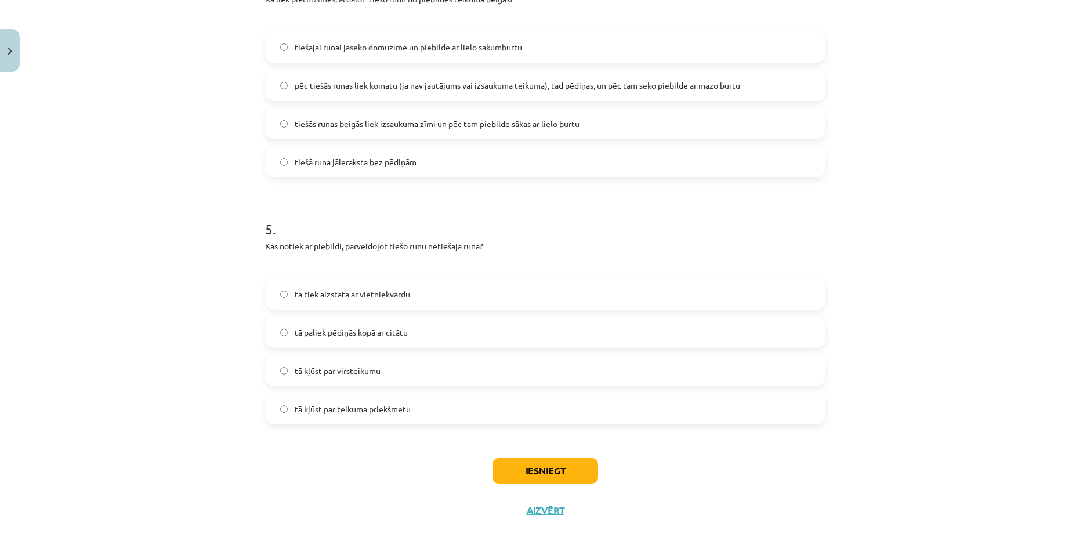
click at [403, 367] on label "tā kļūst par virsteikumu" at bounding box center [545, 370] width 558 height 29
click at [508, 461] on button "Iesniegt" at bounding box center [545, 471] width 106 height 26
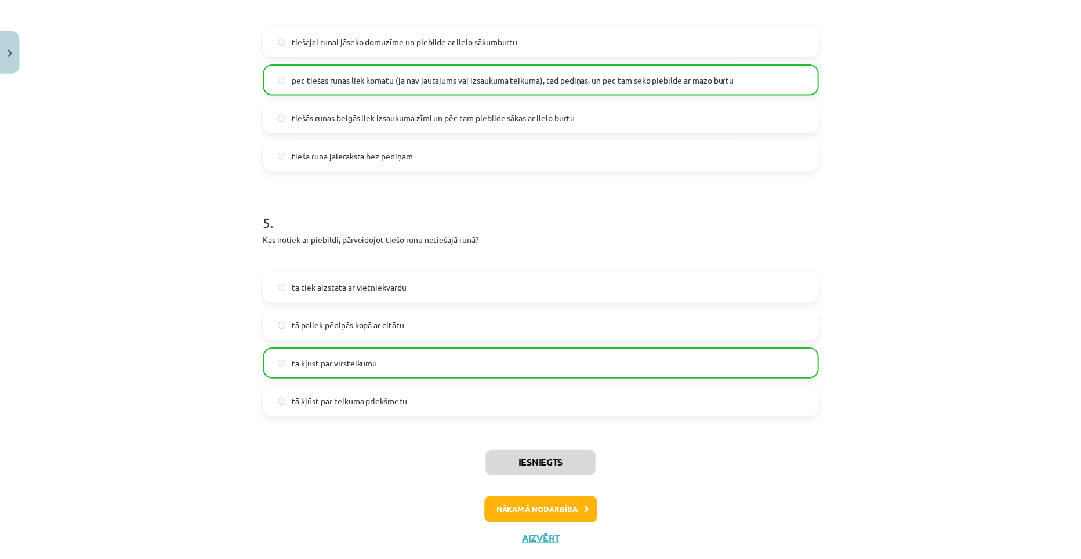
scroll to position [1056, 0]
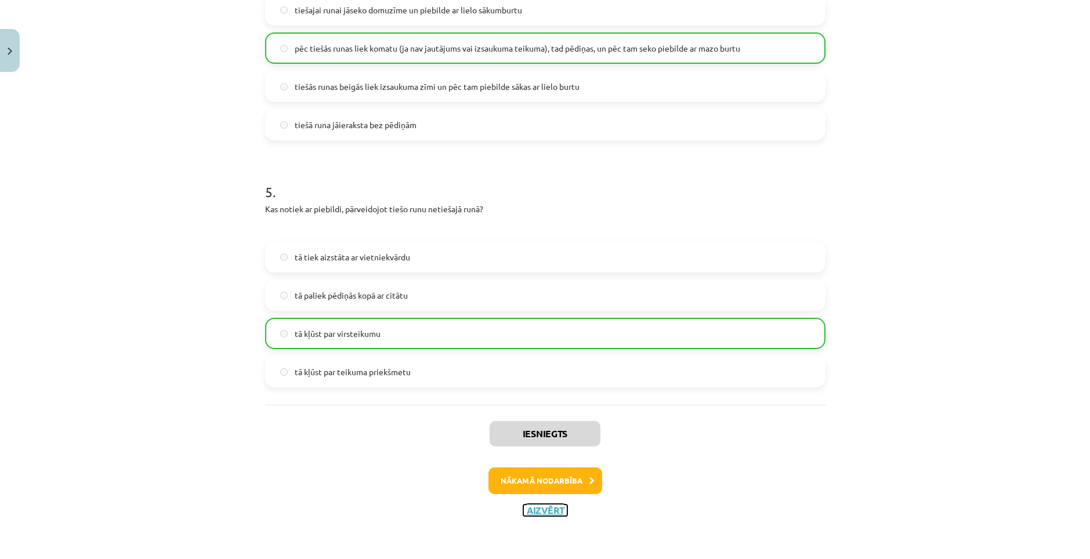
click at [541, 510] on button "Aizvērt" at bounding box center [545, 511] width 44 height 12
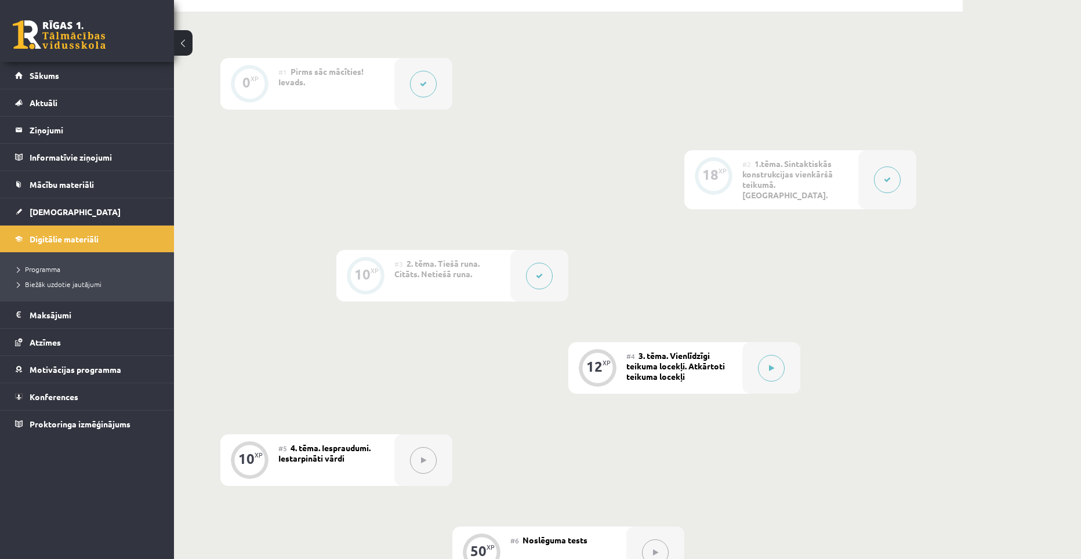
scroll to position [213, 0]
